Goal: Task Accomplishment & Management: Use online tool/utility

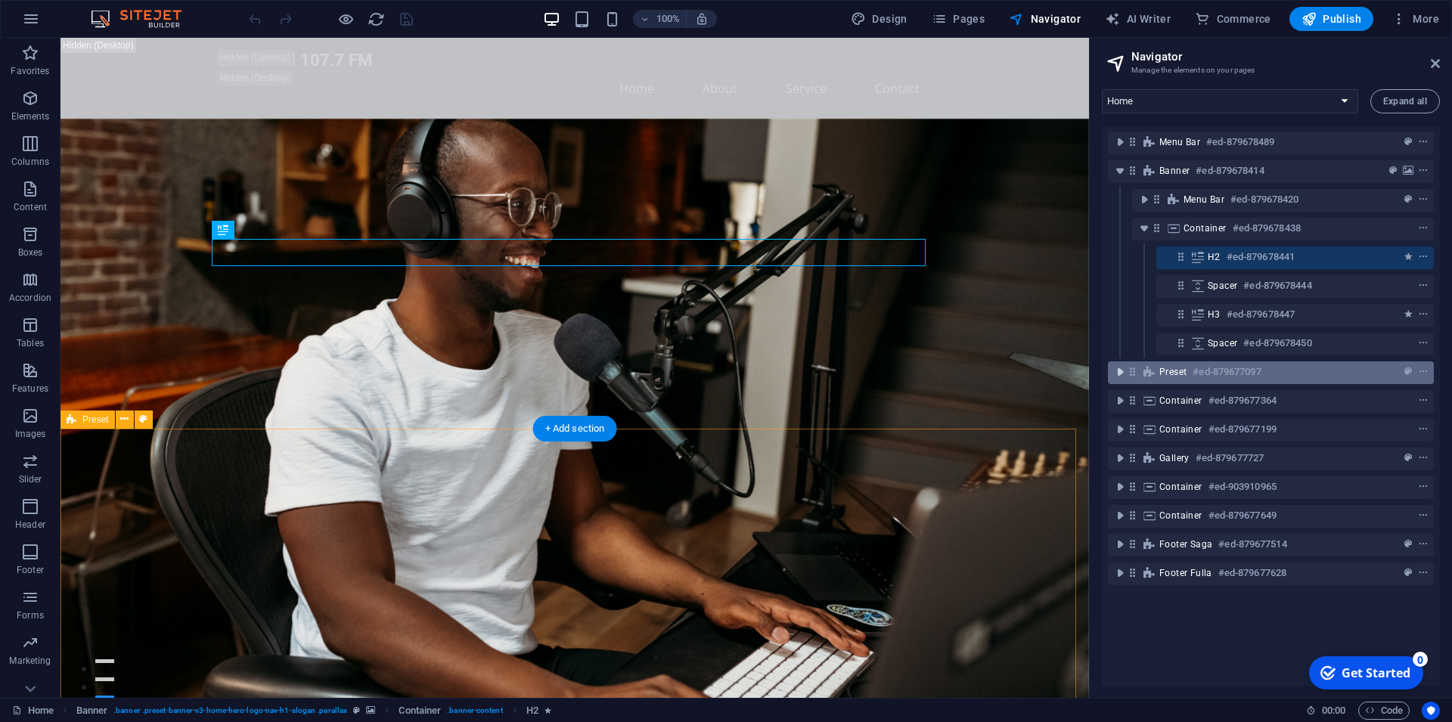
click at [1121, 372] on icon "toggle-expand" at bounding box center [1119, 372] width 15 height 15
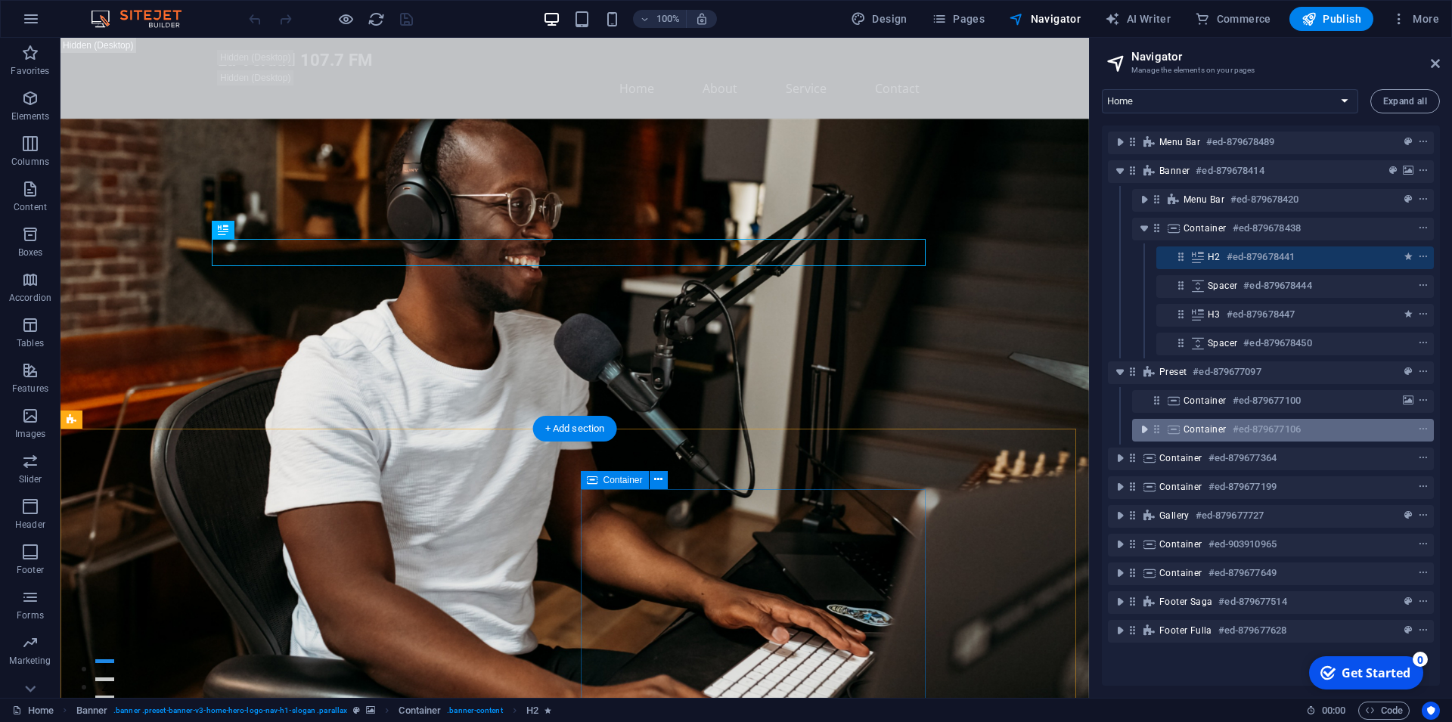
click at [1150, 432] on icon "toggle-expand" at bounding box center [1144, 429] width 15 height 15
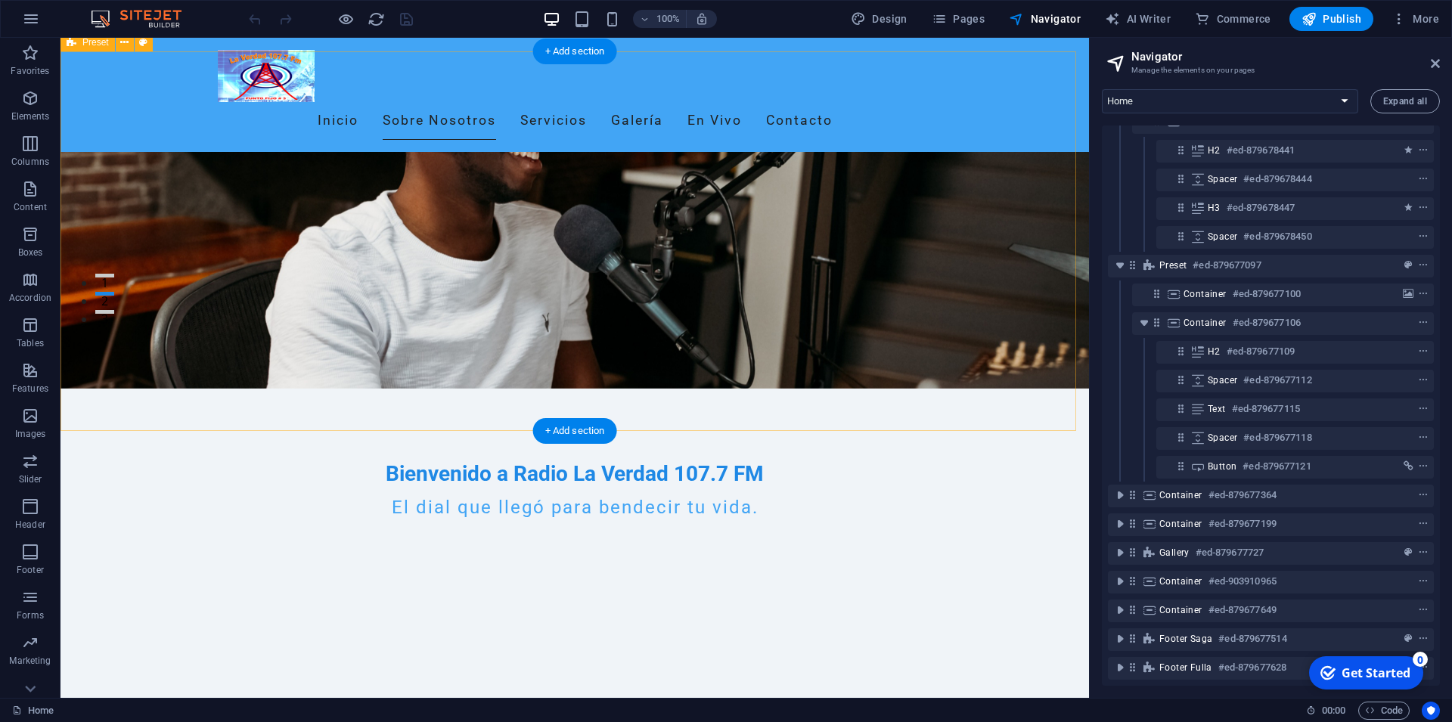
scroll to position [309, 0]
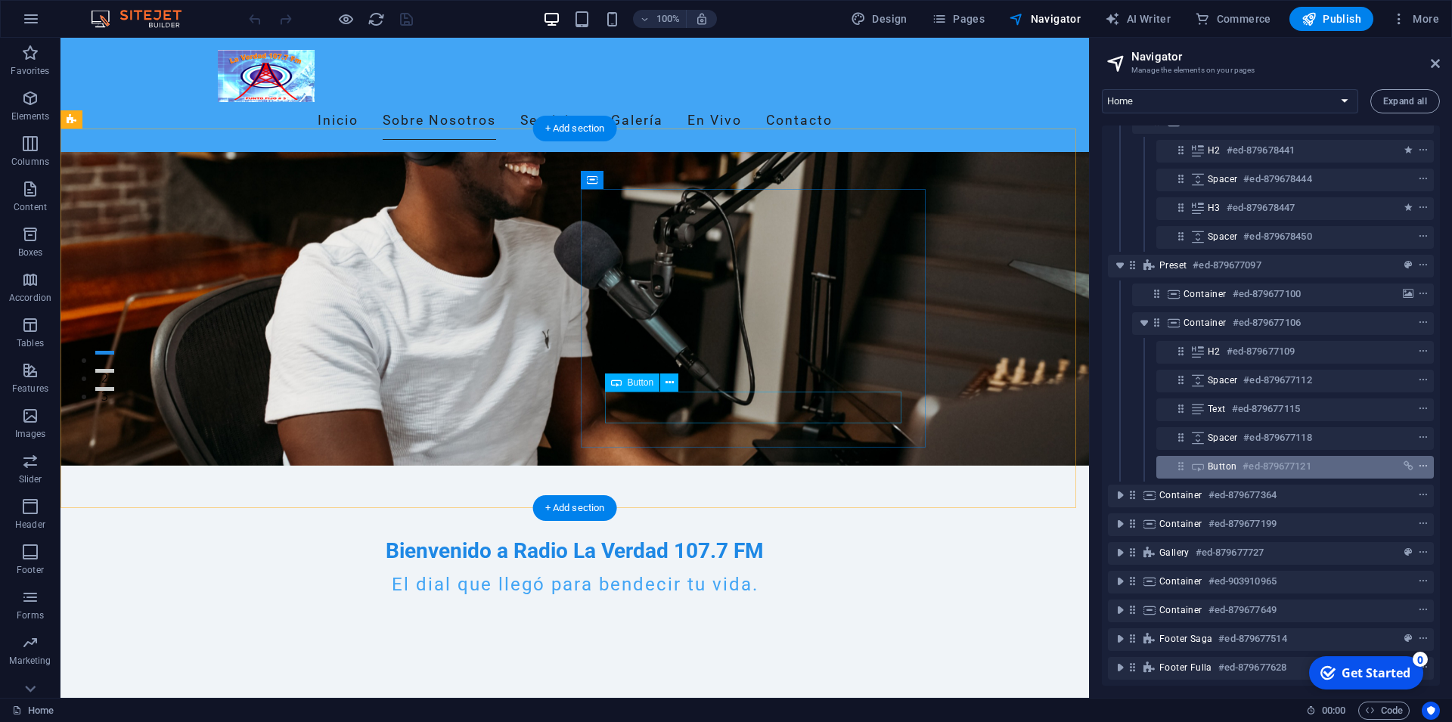
click at [1418, 461] on icon "context-menu" at bounding box center [1423, 466] width 11 height 11
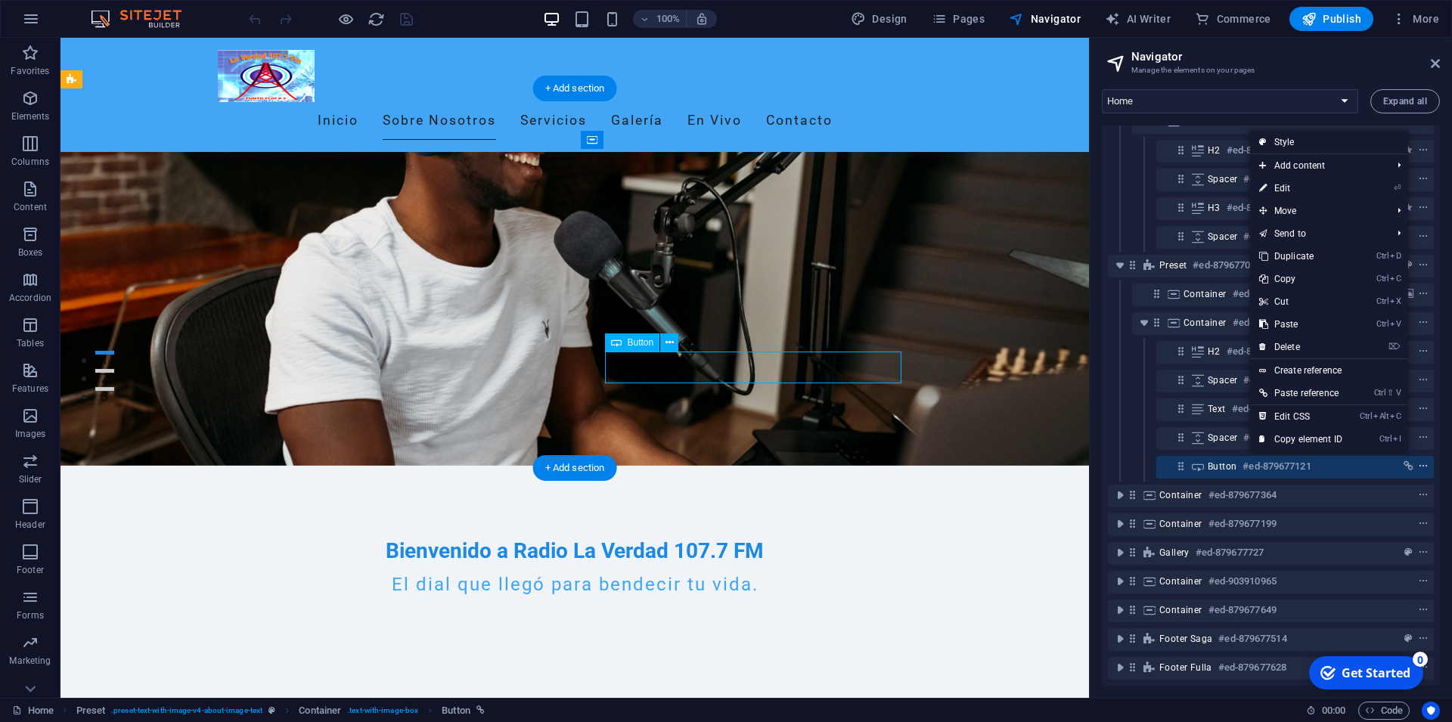
scroll to position [349, 0]
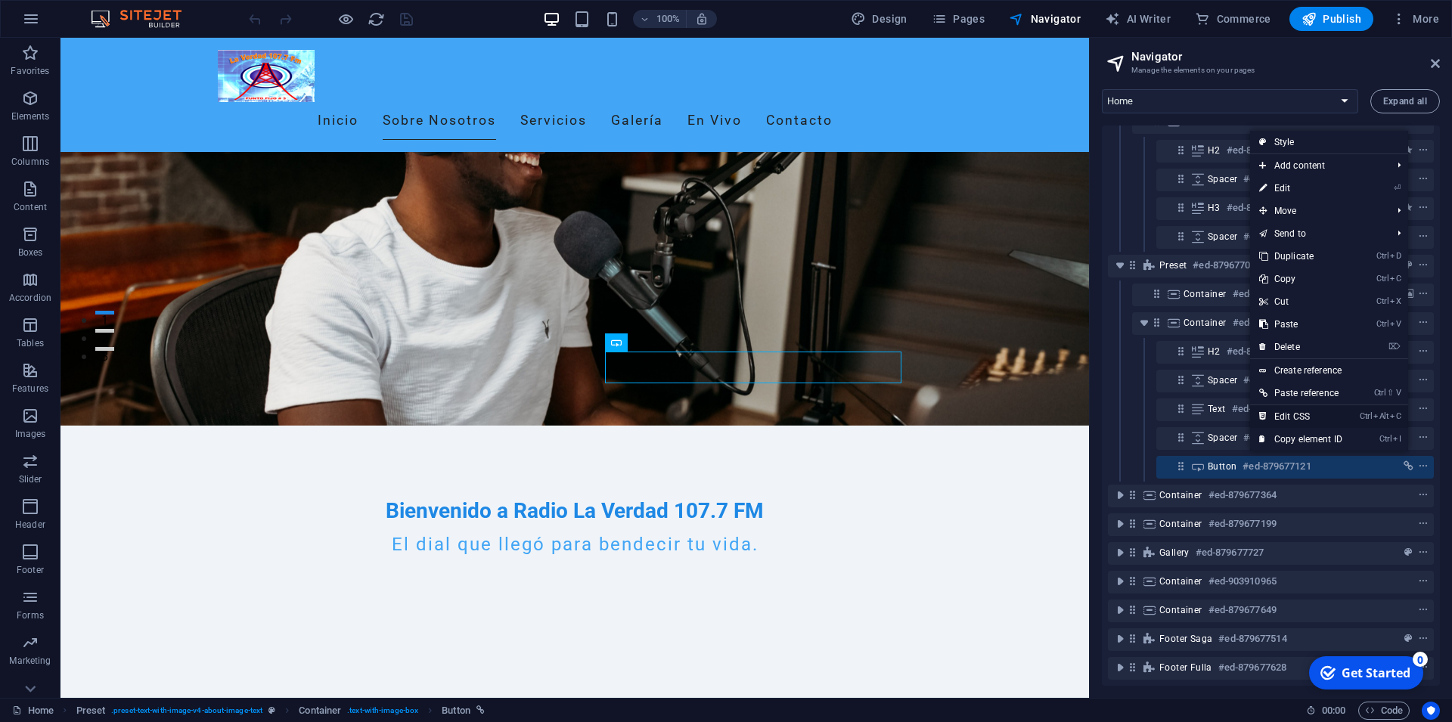
click at [1289, 416] on link "Ctrl Alt C Edit CSS" at bounding box center [1300, 416] width 101 height 23
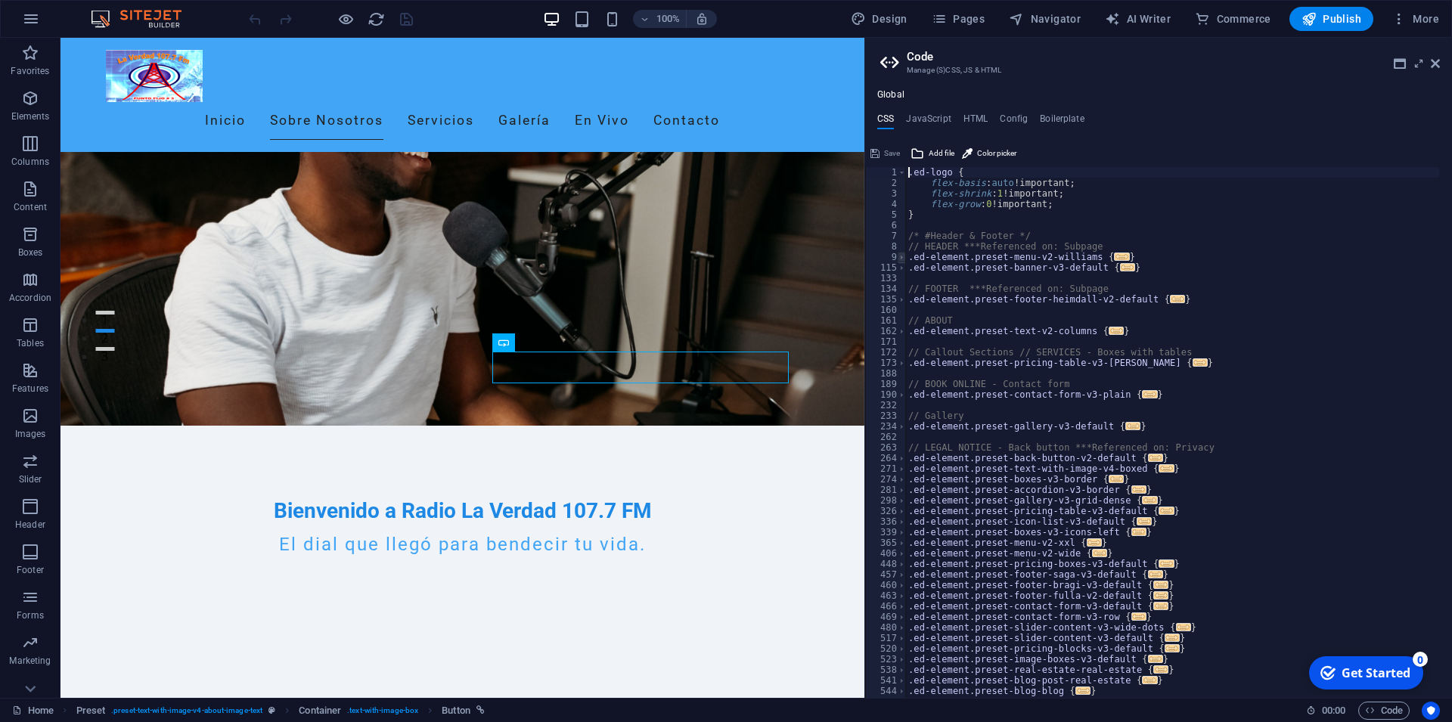
click at [902, 260] on span at bounding box center [902, 257] width 8 height 11
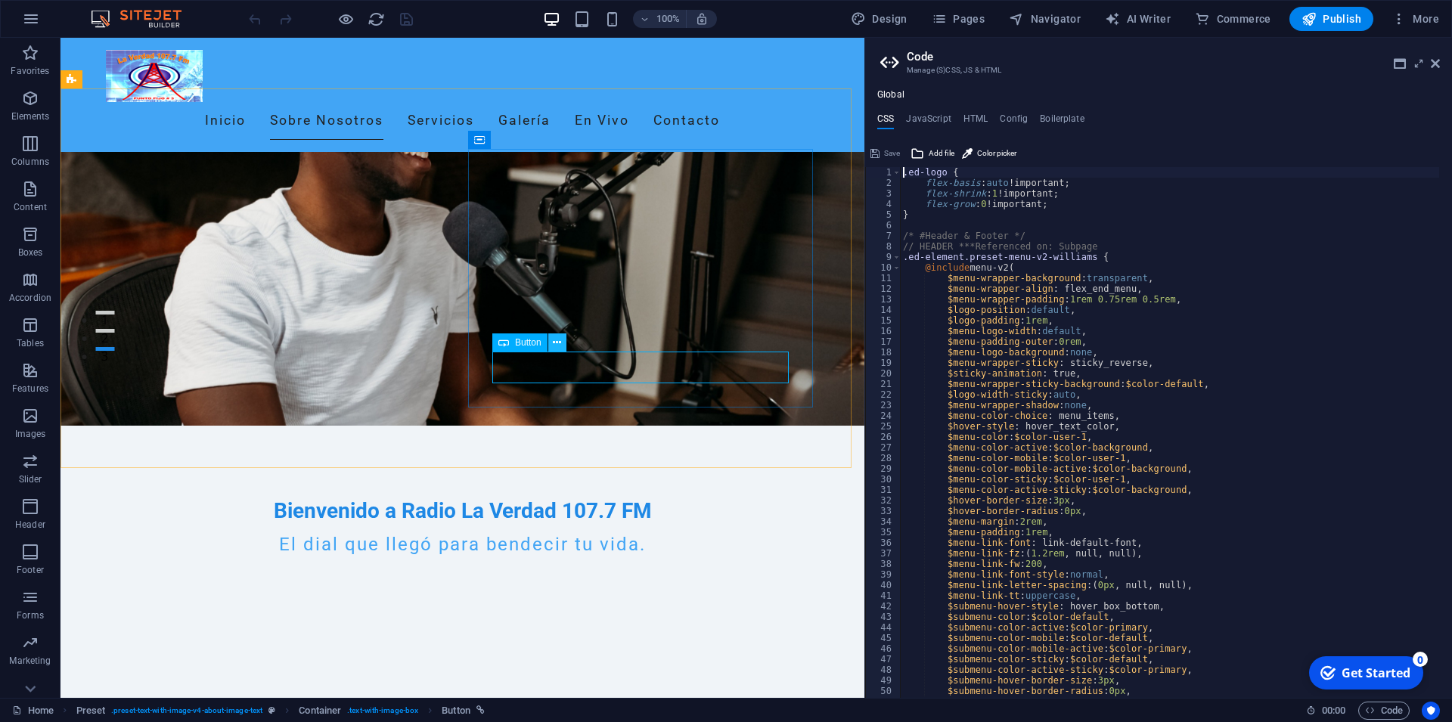
click at [558, 342] on icon at bounding box center [557, 343] width 8 height 16
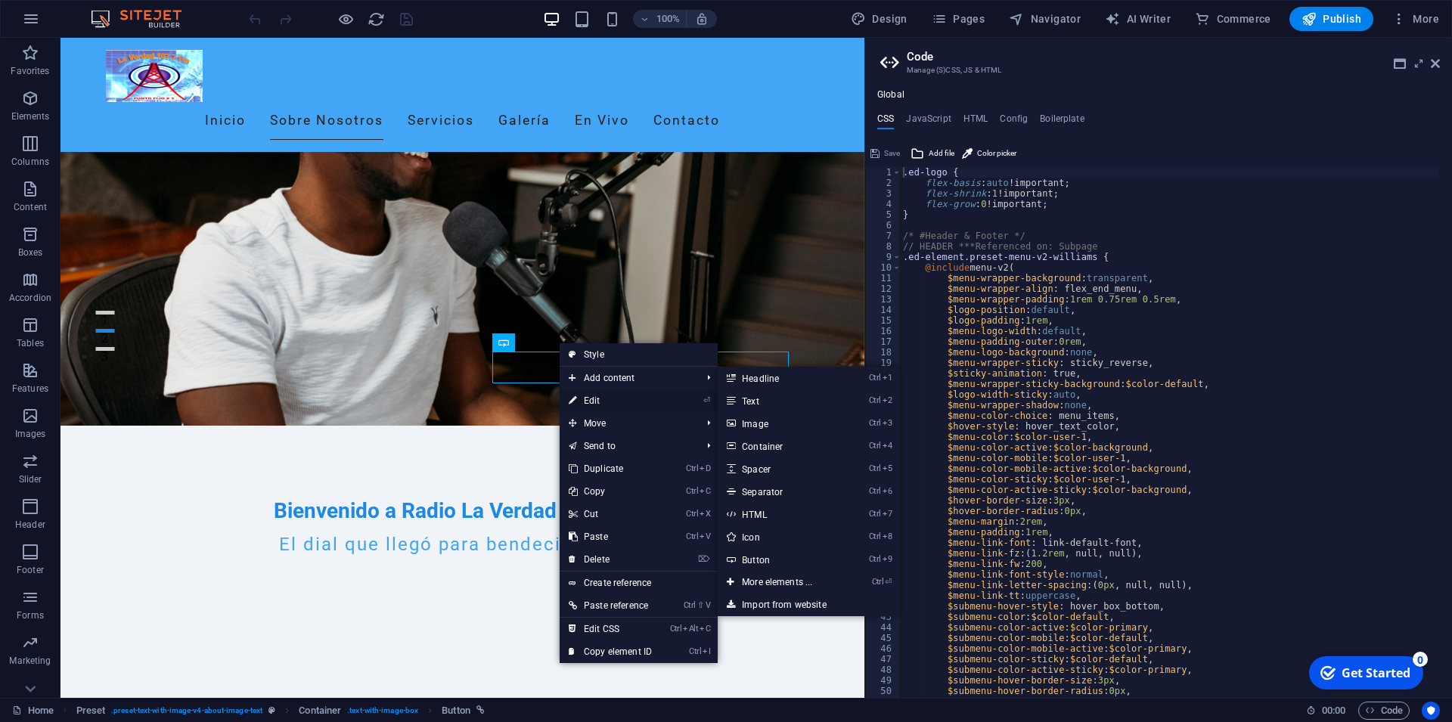
click at [593, 398] on link "⏎ Edit" at bounding box center [610, 400] width 101 height 23
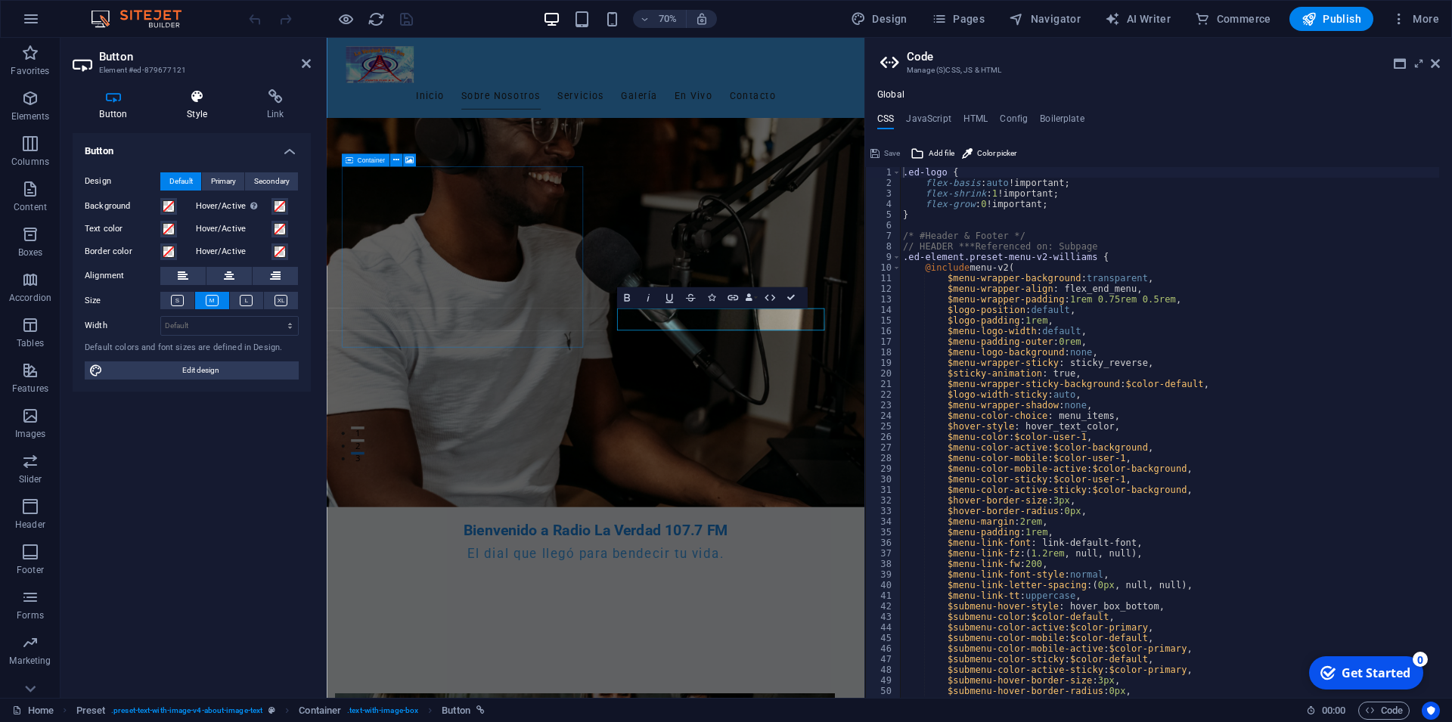
click at [194, 104] on icon at bounding box center [197, 96] width 74 height 15
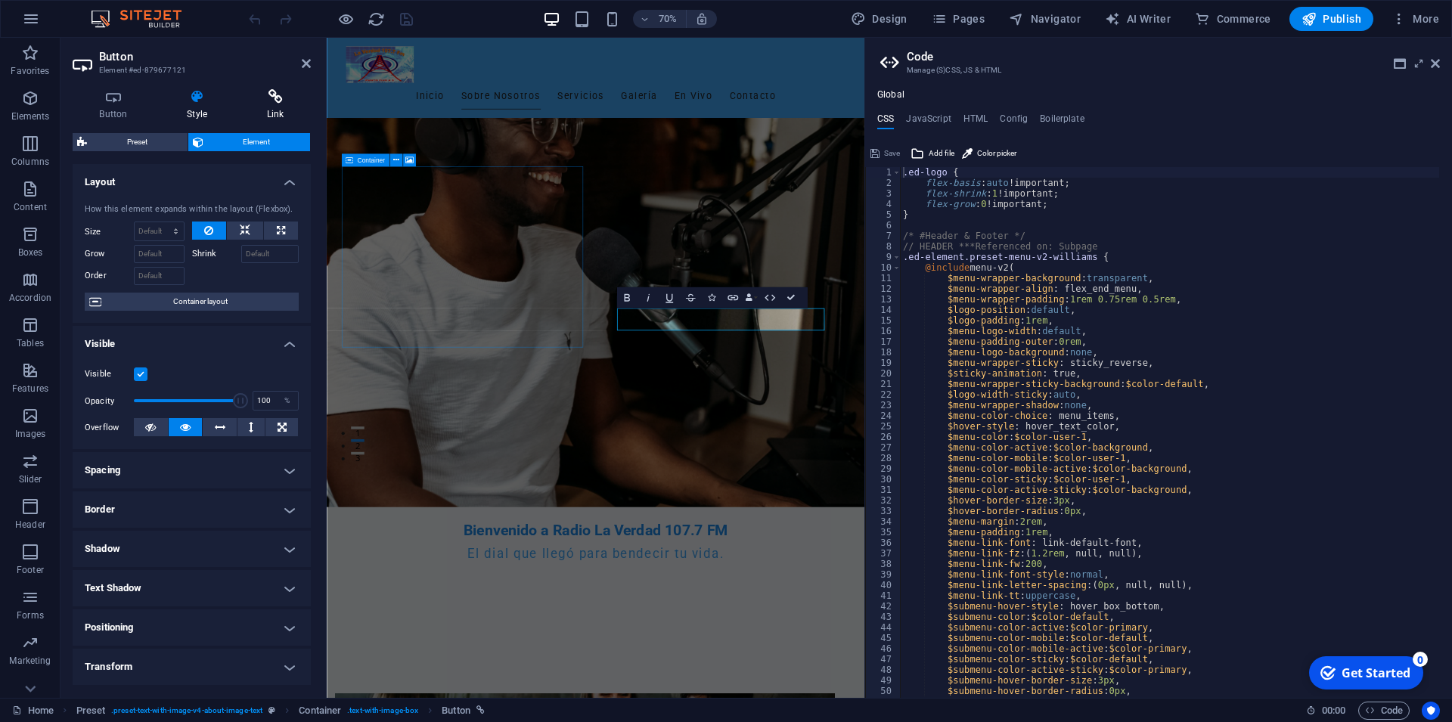
click at [272, 98] on icon at bounding box center [275, 96] width 71 height 15
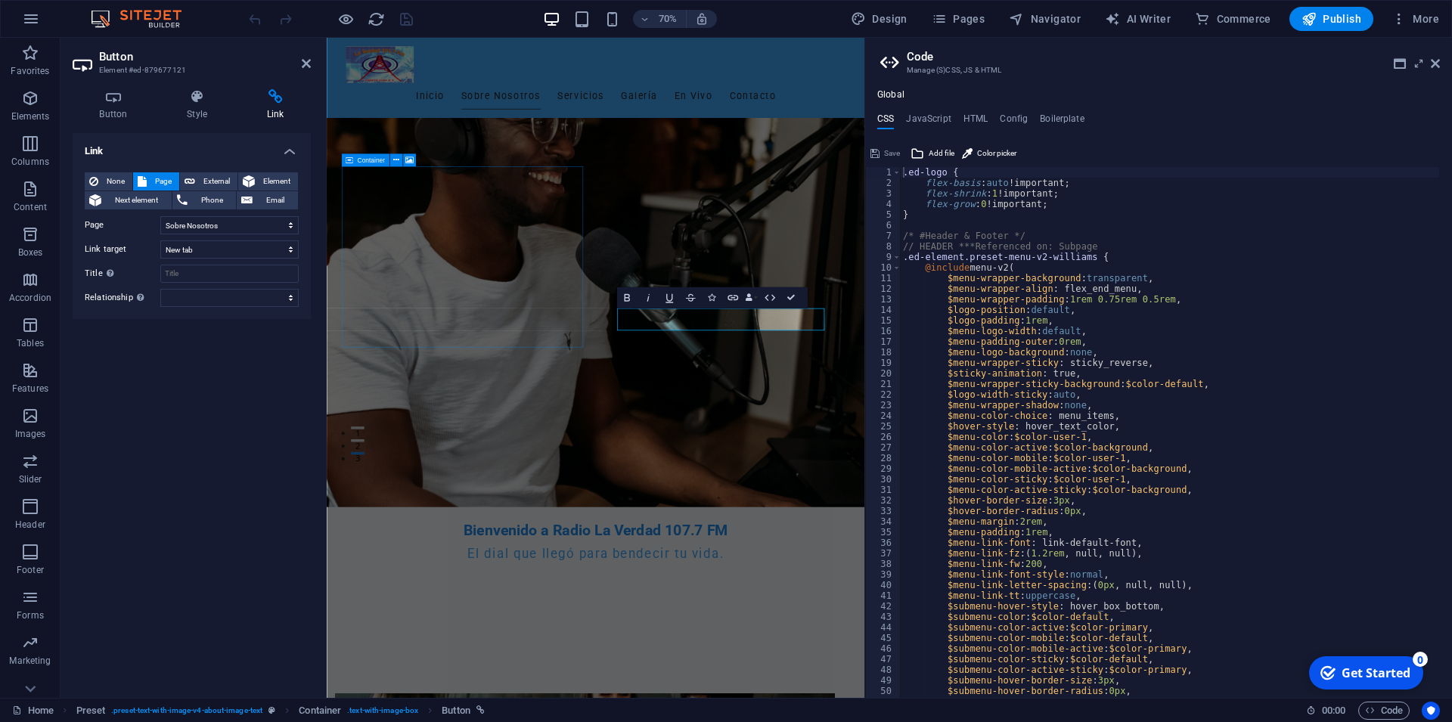
click at [1444, 63] on aside "Code Manage (S)CSS, JS & HTML Global CSS JavaScript HTML Config Boilerplate .ed…" at bounding box center [1158, 368] width 588 height 660
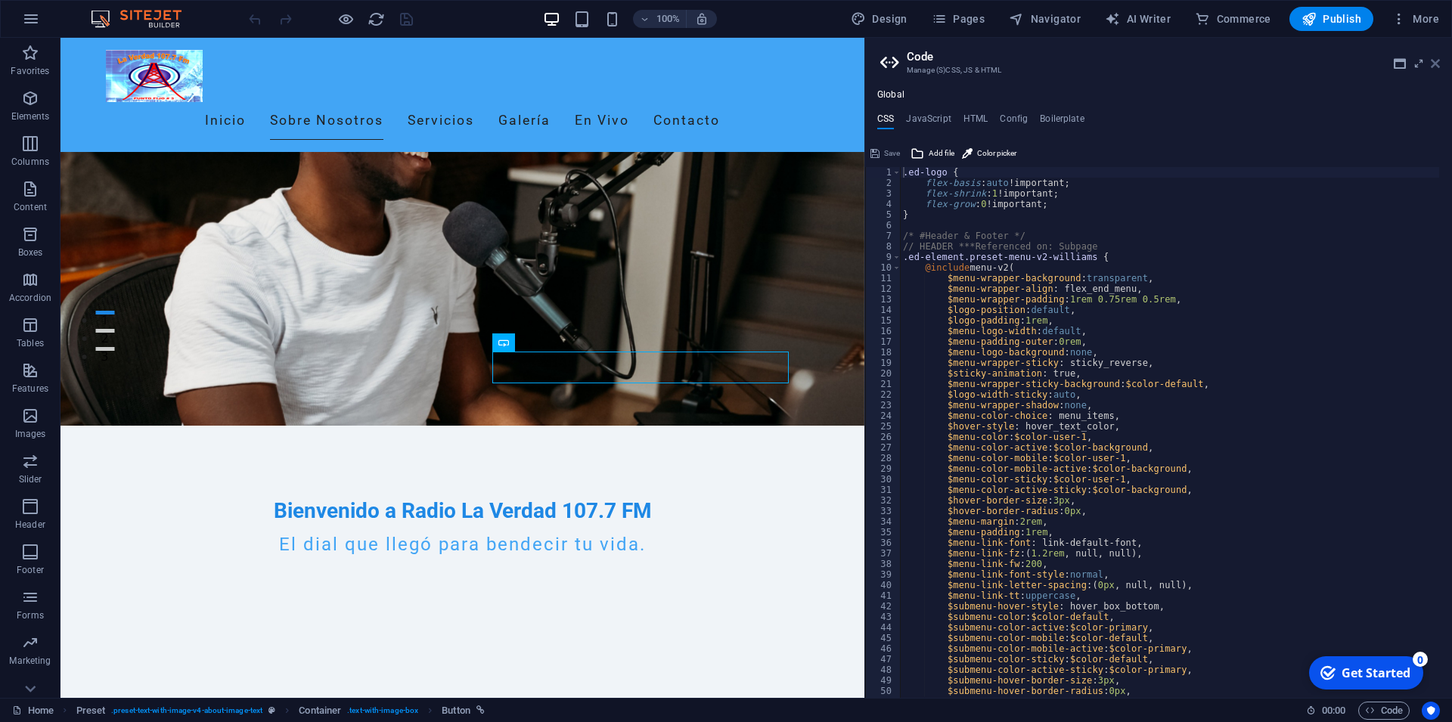
click at [1436, 62] on icon at bounding box center [1435, 63] width 9 height 12
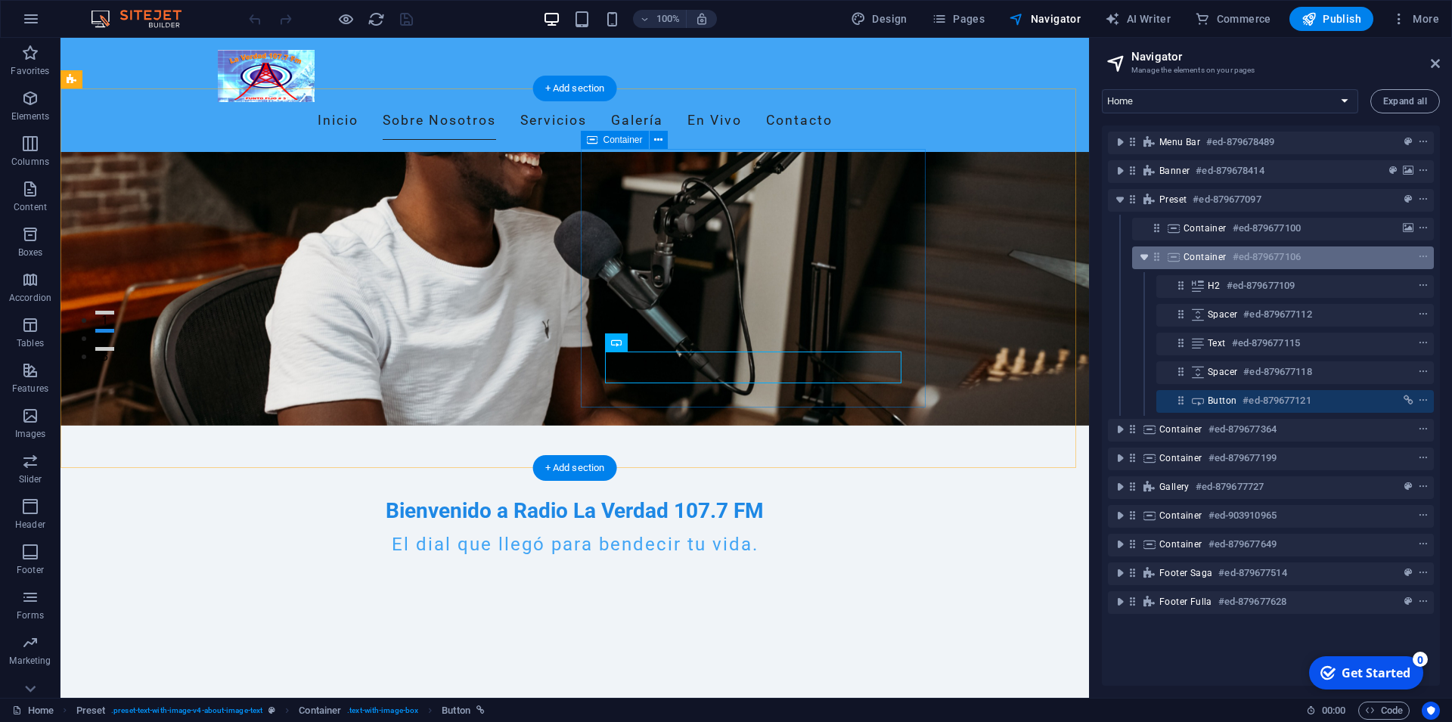
click at [1143, 256] on icon "toggle-expand" at bounding box center [1144, 257] width 15 height 15
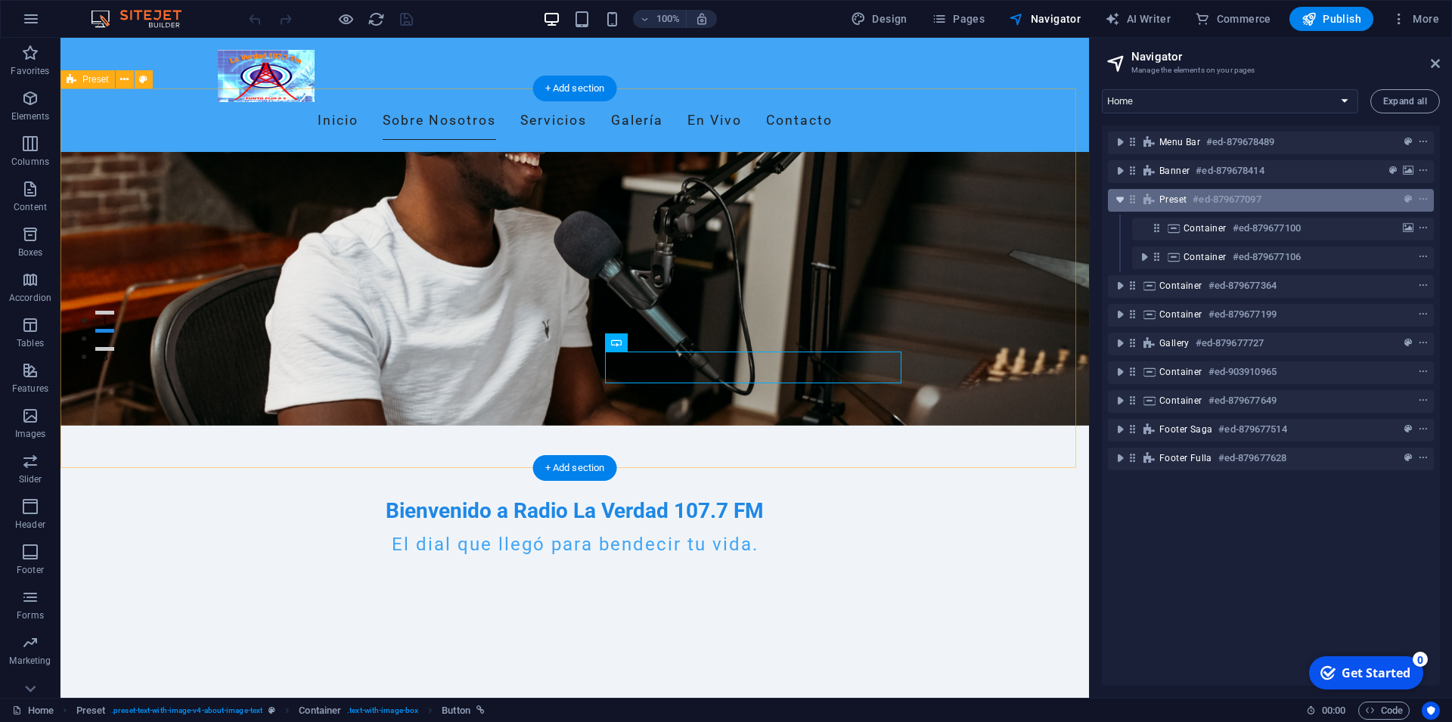
click at [1115, 203] on icon "toggle-expand" at bounding box center [1119, 199] width 15 height 15
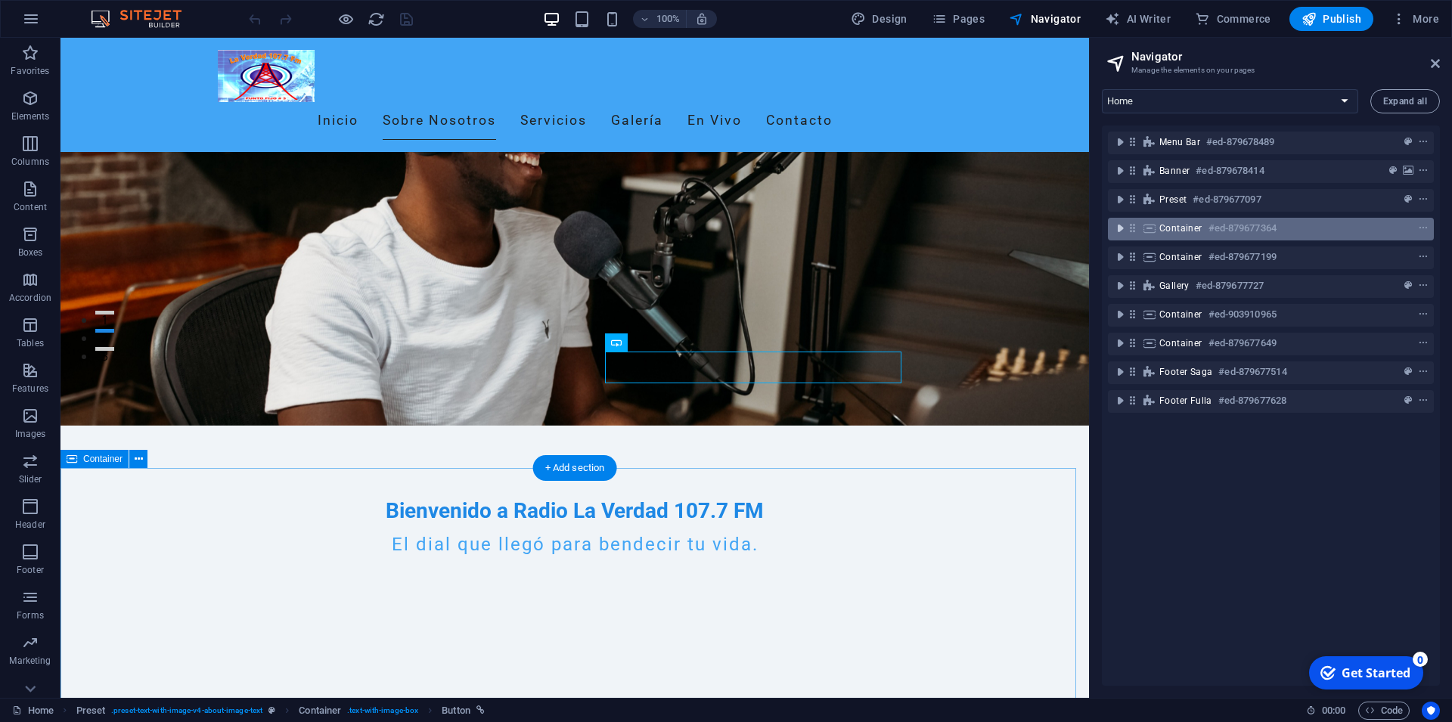
click at [1120, 228] on icon "toggle-expand" at bounding box center [1119, 228] width 15 height 15
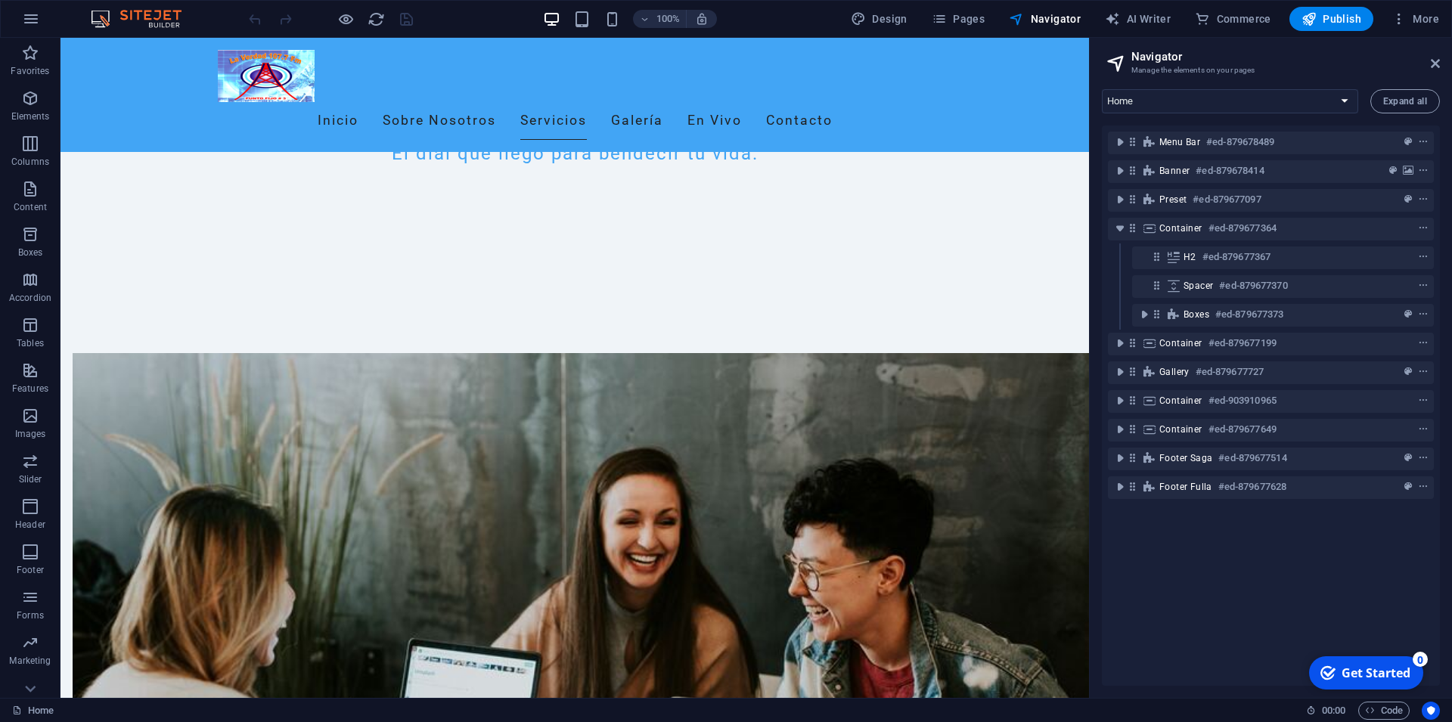
scroll to position [730, 0]
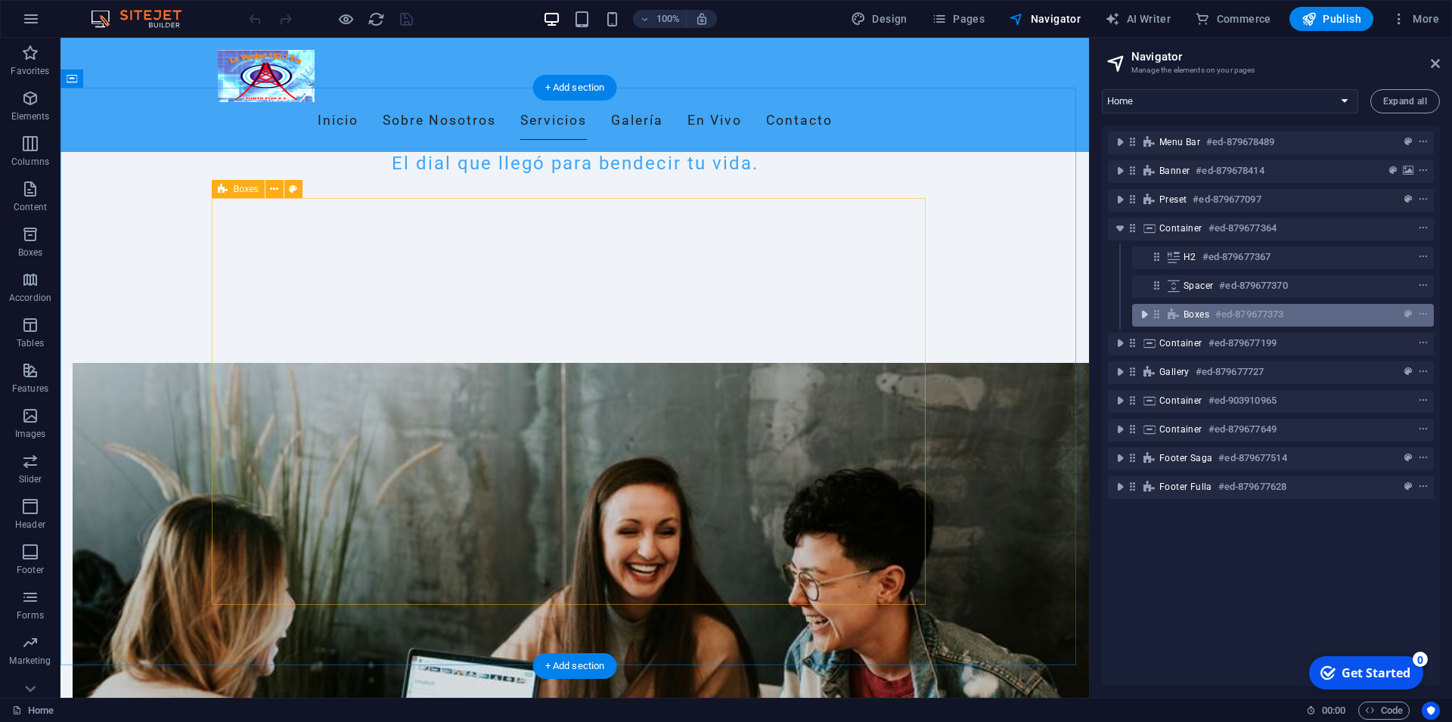
click at [1144, 314] on icon "toggle-expand" at bounding box center [1144, 314] width 15 height 15
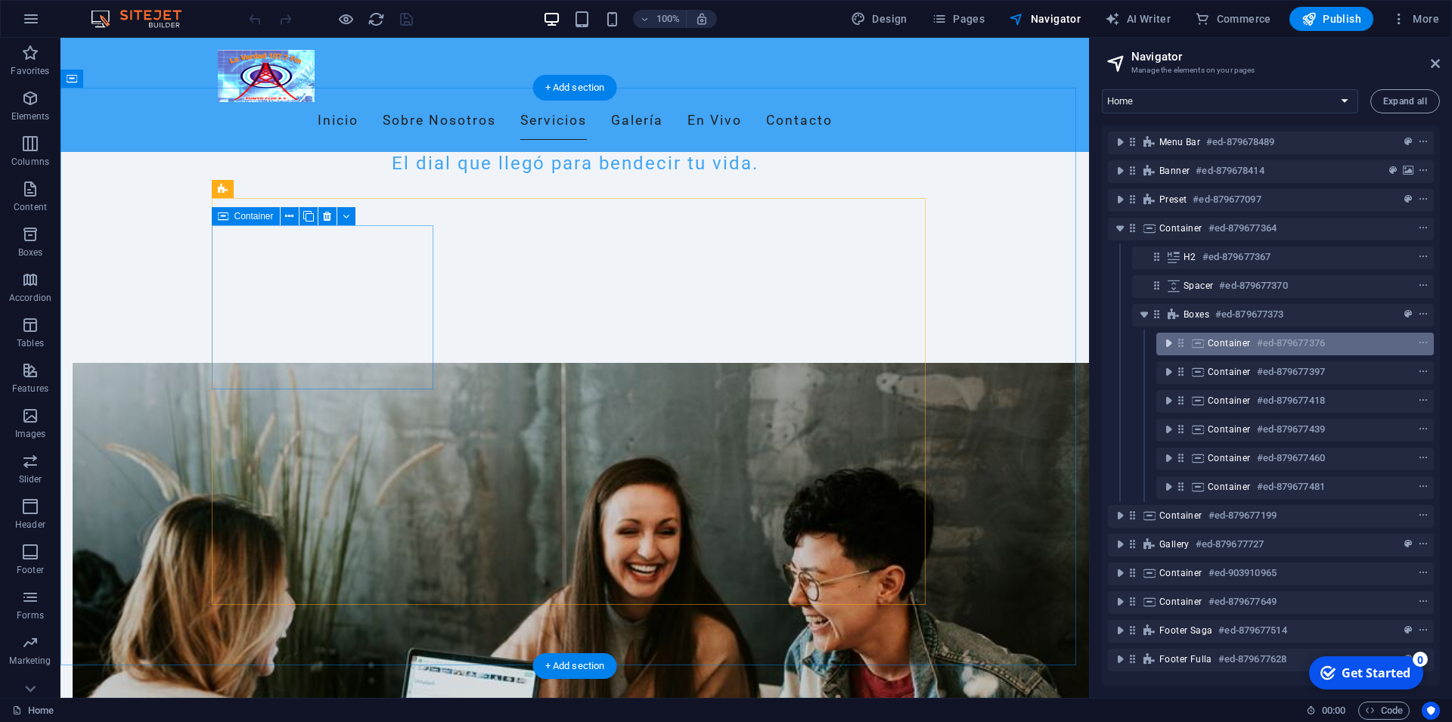
click at [1174, 343] on icon "toggle-expand" at bounding box center [1168, 343] width 15 height 15
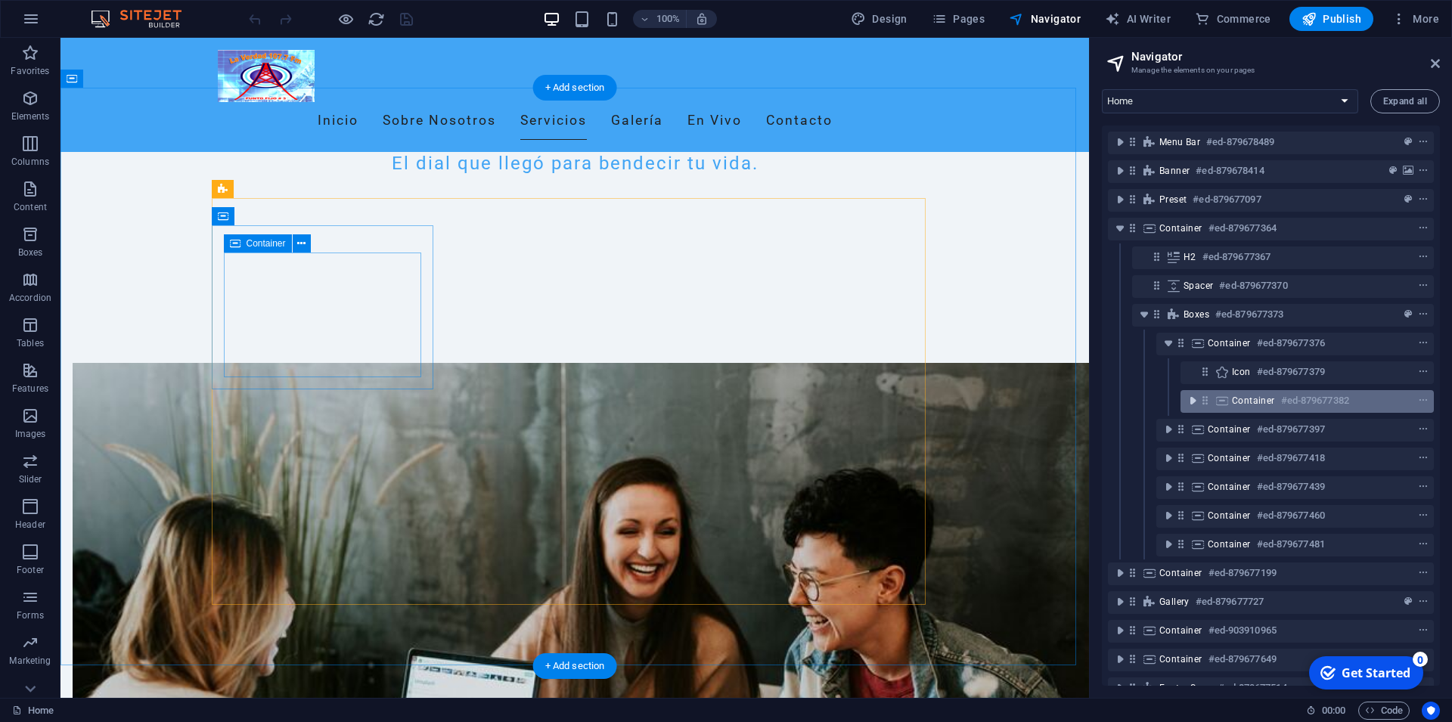
click at [1195, 397] on icon "toggle-expand" at bounding box center [1192, 400] width 15 height 15
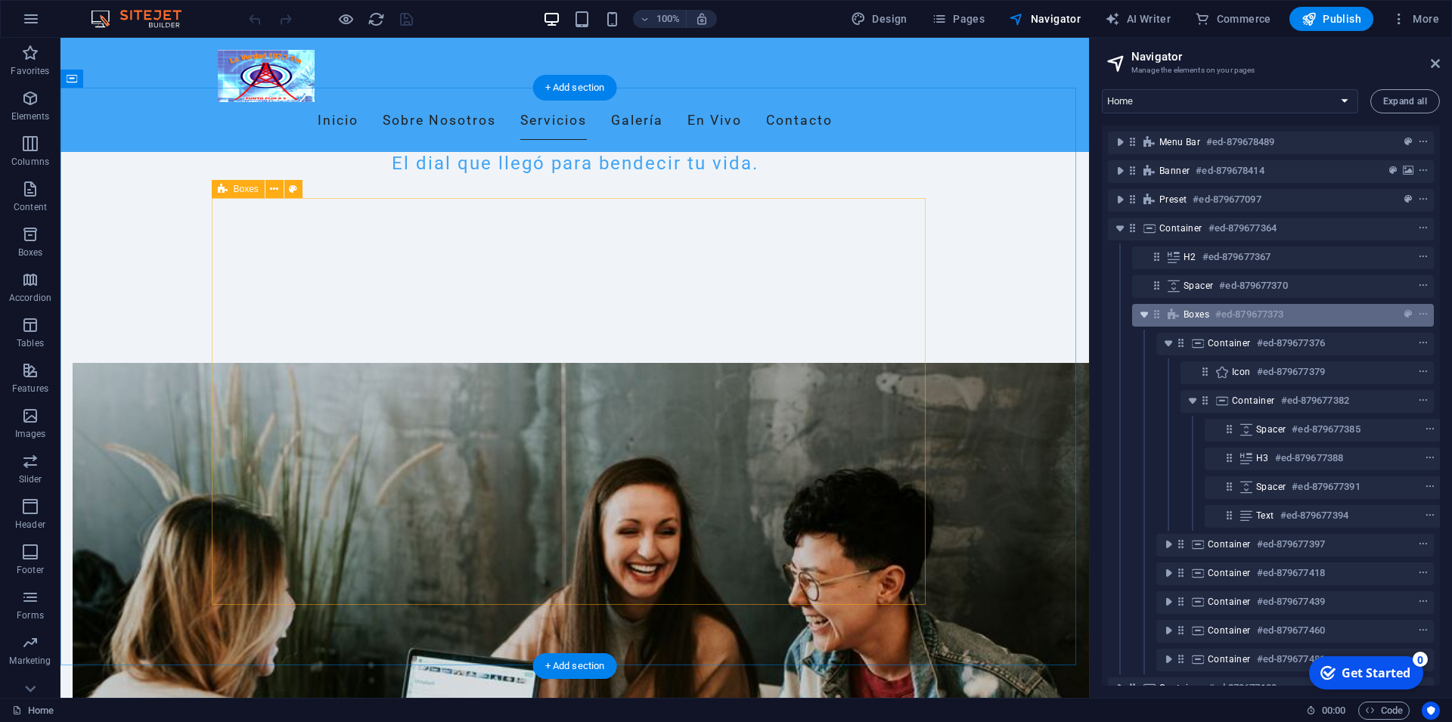
click at [1144, 315] on icon "toggle-expand" at bounding box center [1144, 314] width 15 height 15
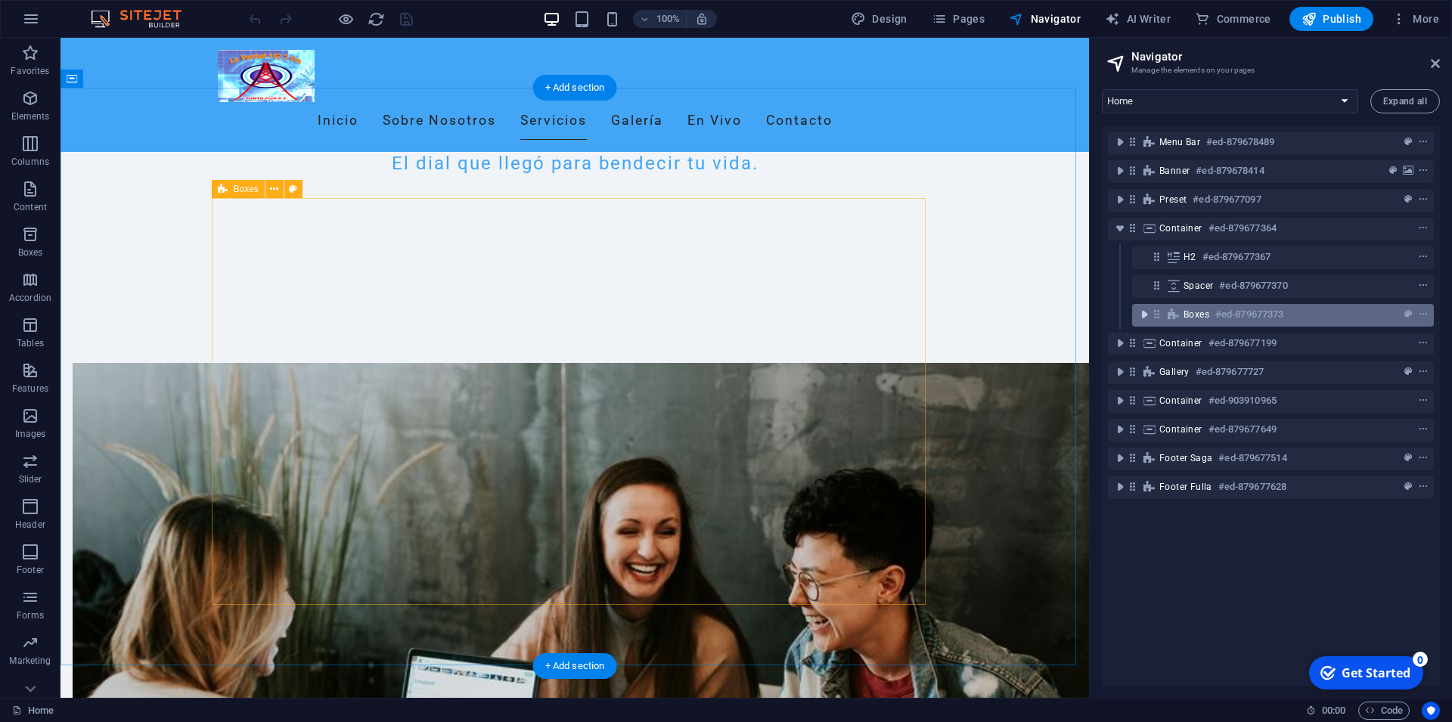
click at [1150, 315] on icon "toggle-expand" at bounding box center [1144, 314] width 15 height 15
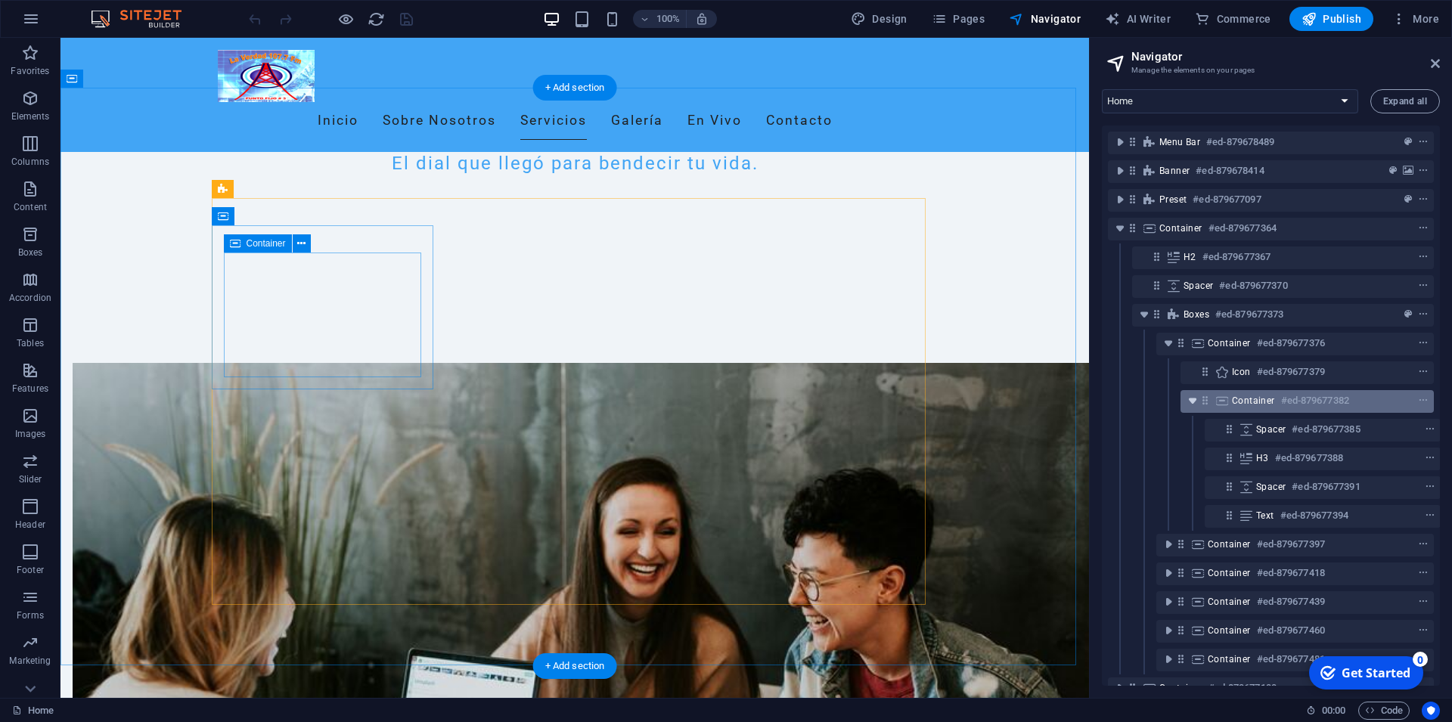
click at [1192, 404] on icon "toggle-expand" at bounding box center [1192, 400] width 15 height 15
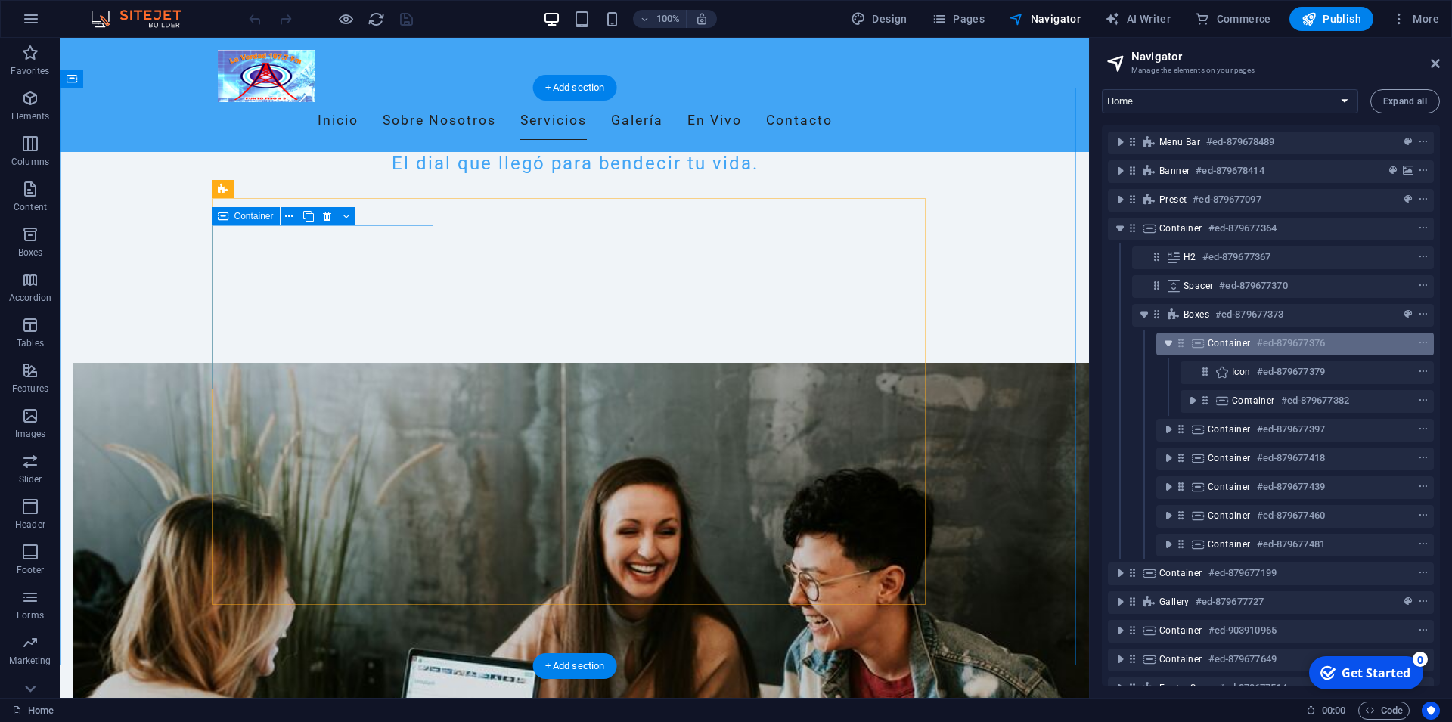
click at [1170, 346] on icon "toggle-expand" at bounding box center [1168, 343] width 15 height 15
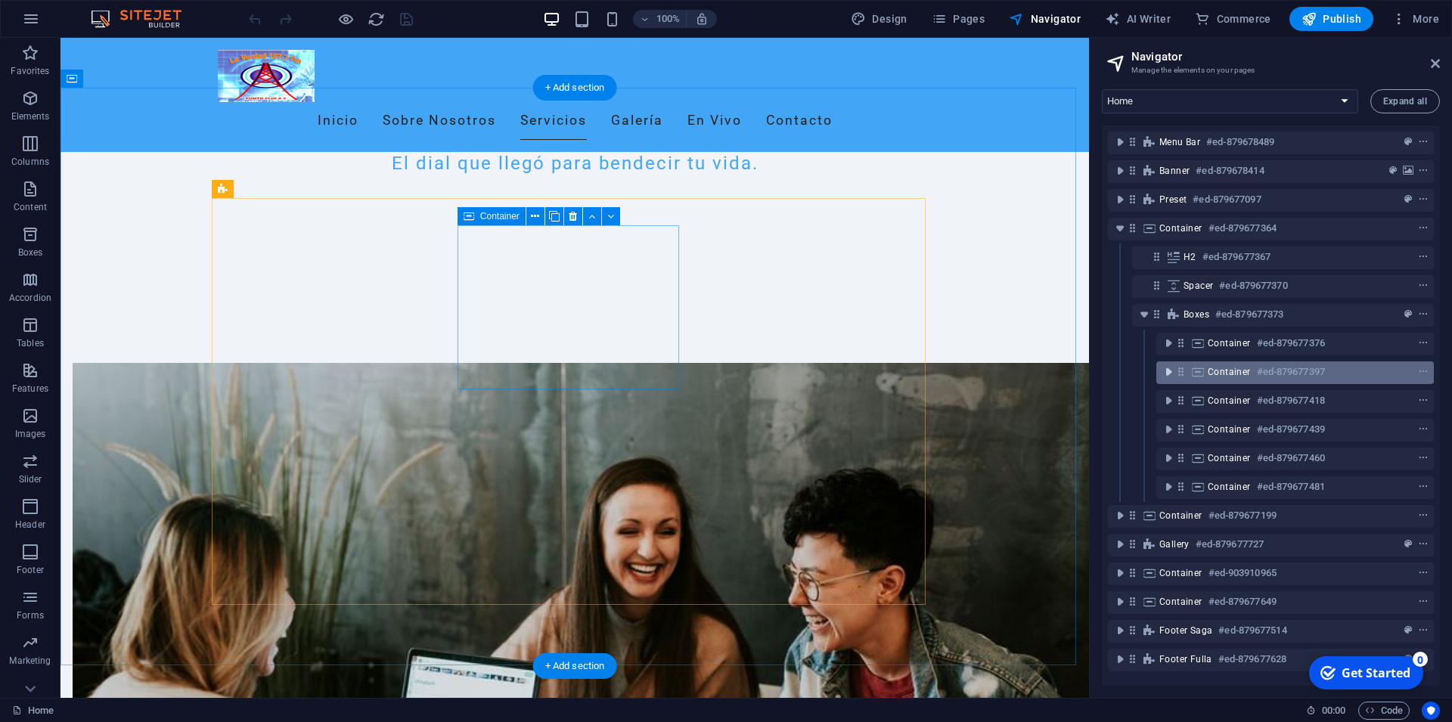
click at [1170, 374] on icon "toggle-expand" at bounding box center [1168, 372] width 15 height 15
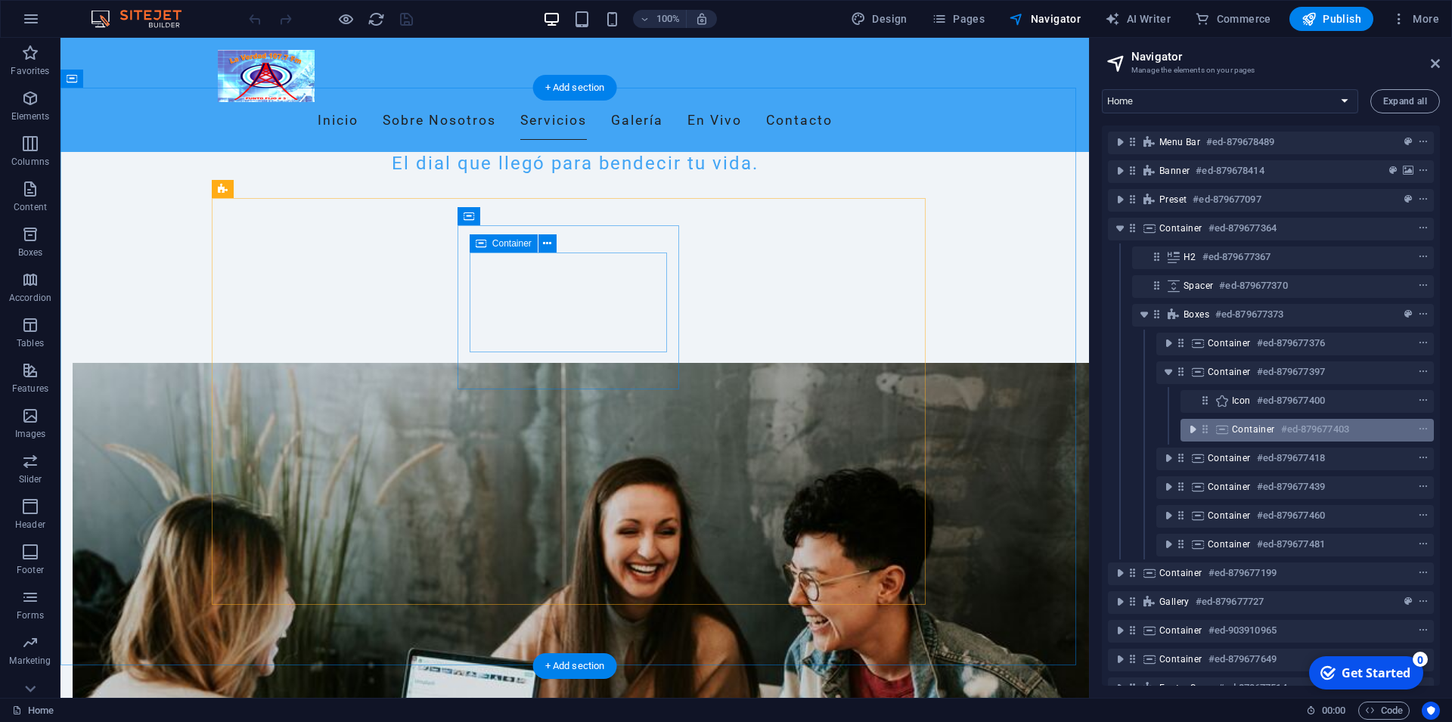
click at [1190, 432] on icon "toggle-expand" at bounding box center [1192, 429] width 15 height 15
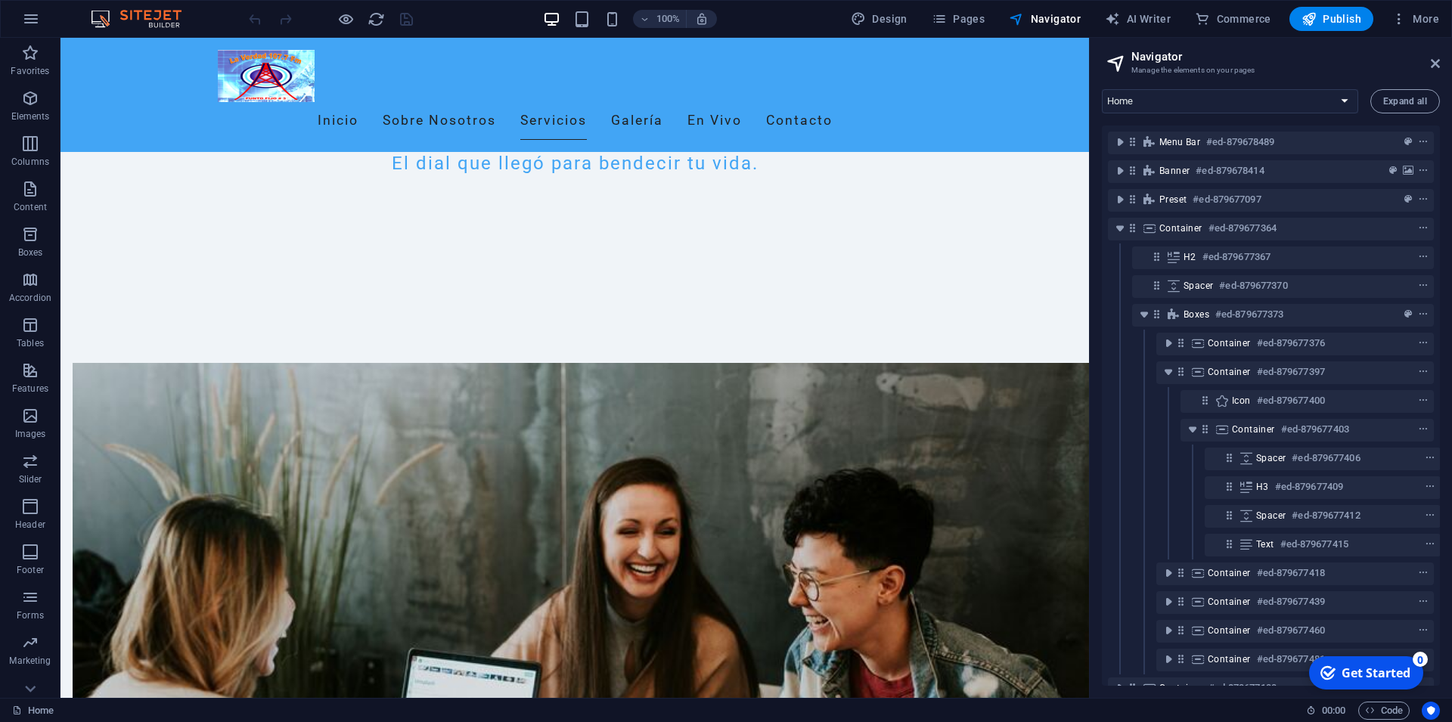
click at [1413, 673] on div "checkmark Get Started 0" at bounding box center [1366, 672] width 114 height 33
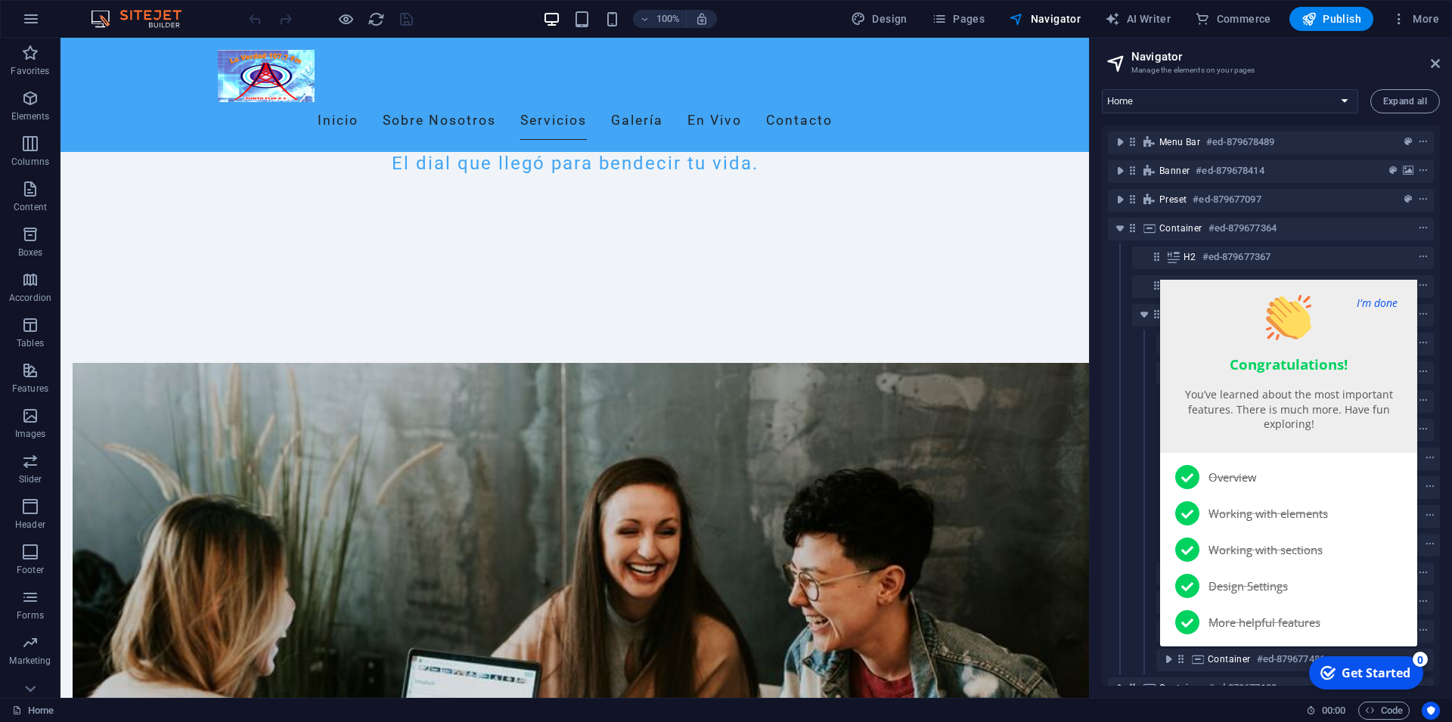
click at [1385, 305] on button "I'm done" at bounding box center [1377, 303] width 50 height 16
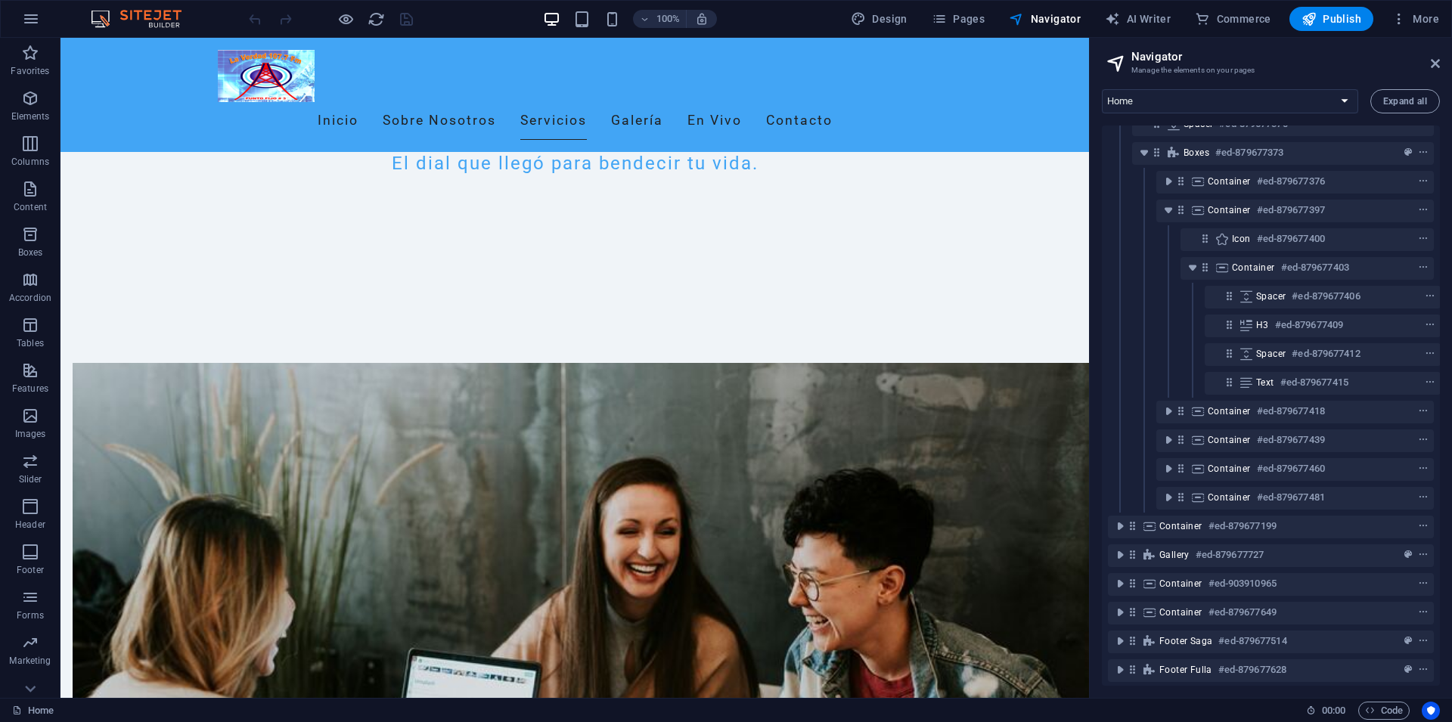
scroll to position [177, 0]
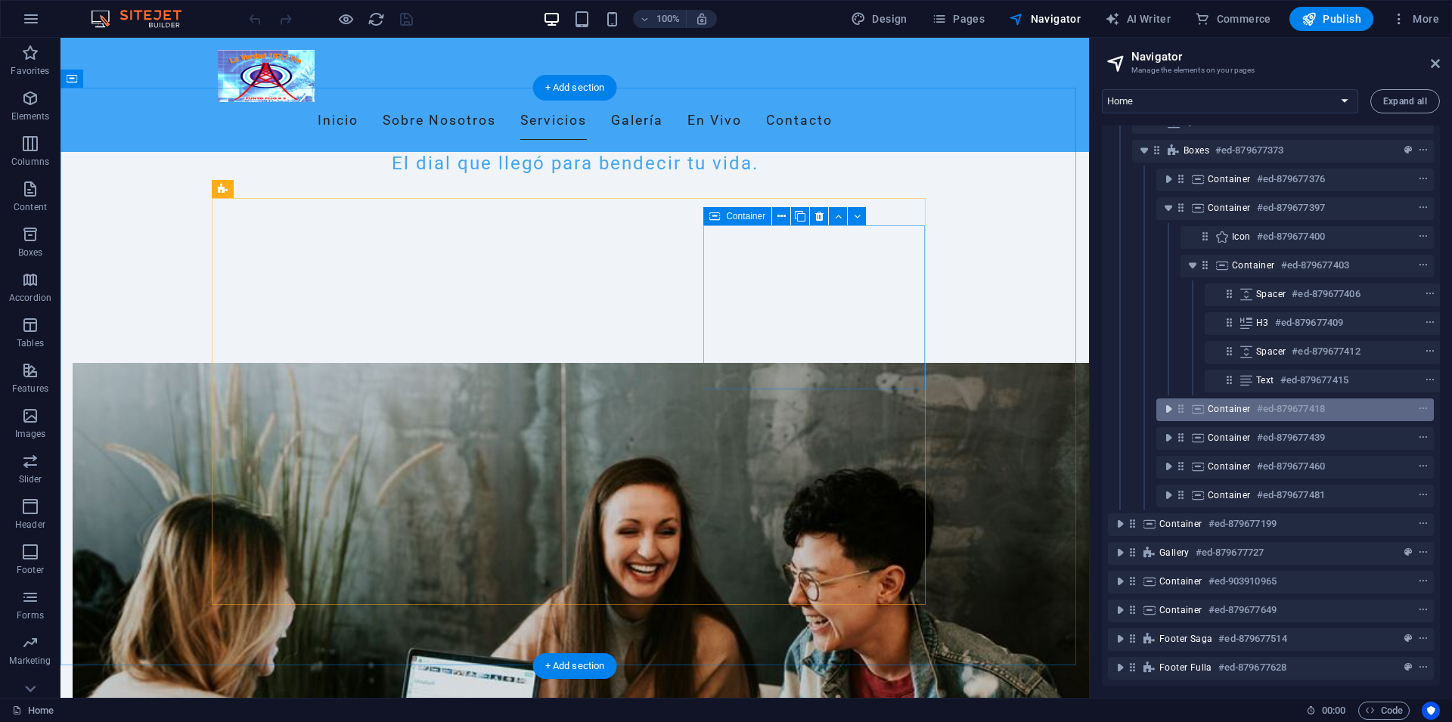
click at [1175, 402] on icon "toggle-expand" at bounding box center [1168, 409] width 15 height 15
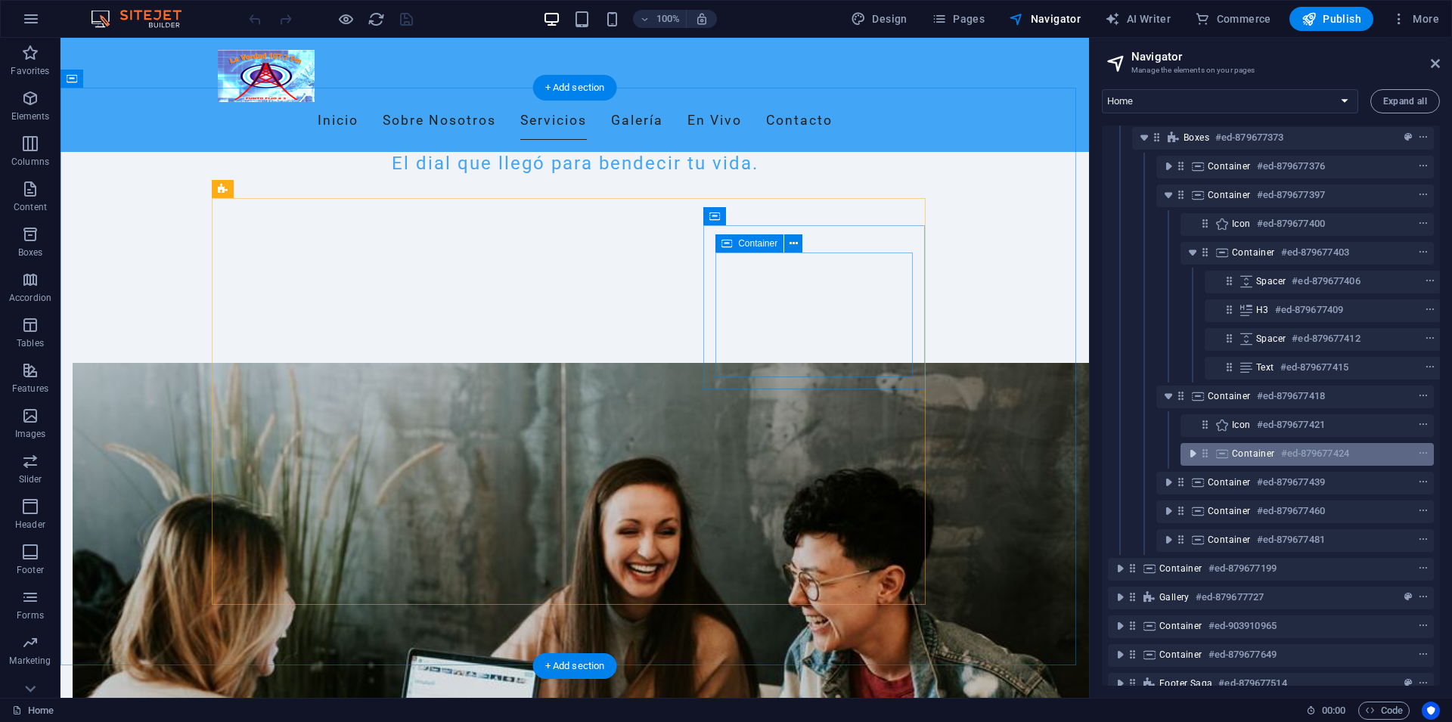
click at [1188, 452] on icon "toggle-expand" at bounding box center [1192, 453] width 15 height 15
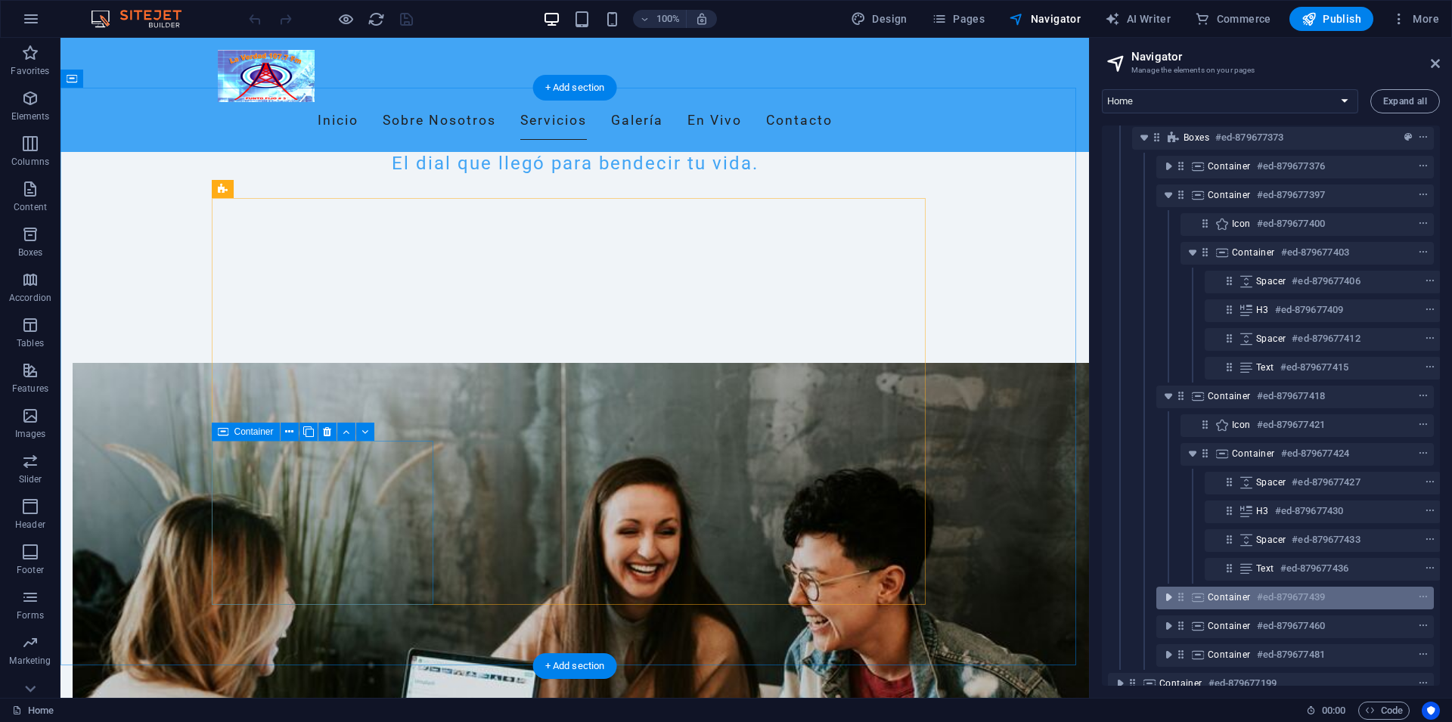
click at [1169, 592] on icon "toggle-expand" at bounding box center [1168, 597] width 15 height 15
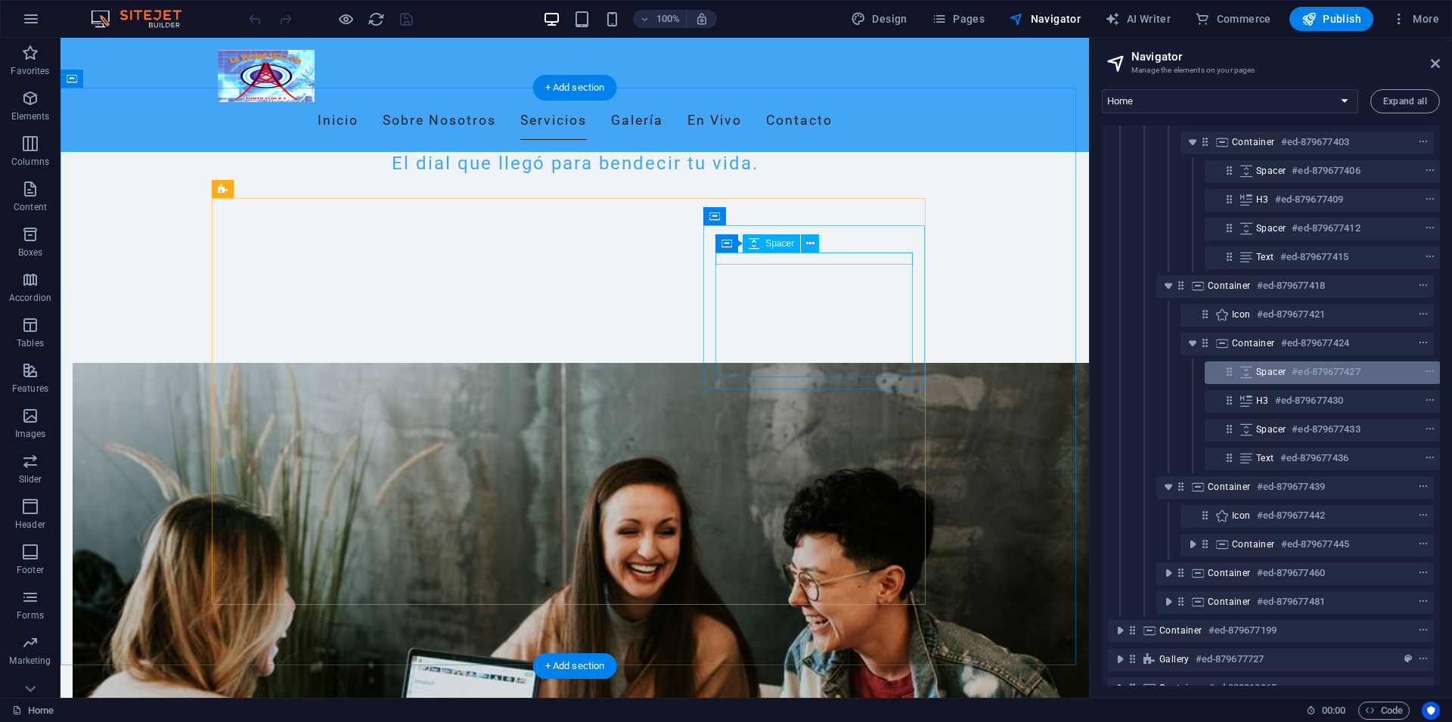
scroll to position [381, 0]
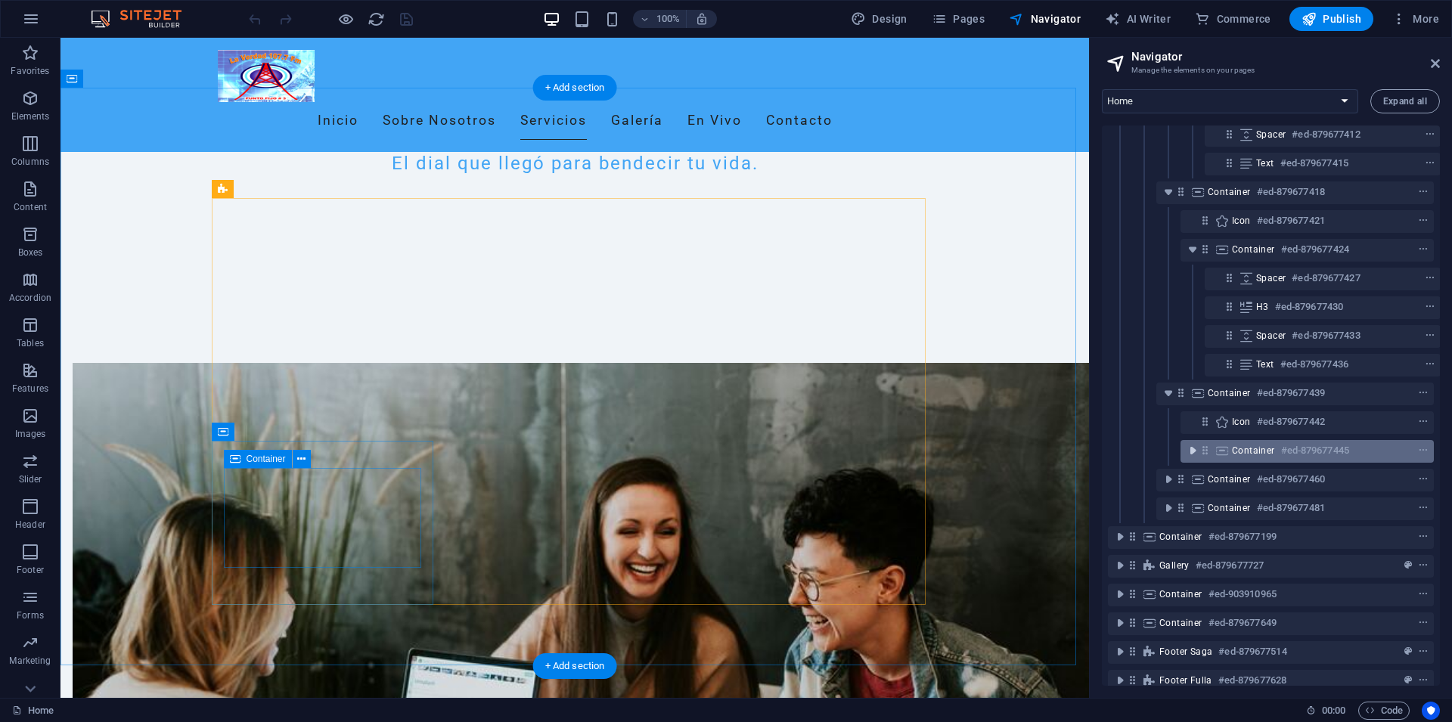
click at [1187, 451] on icon "toggle-expand" at bounding box center [1192, 450] width 15 height 15
